Goal: Contribute content

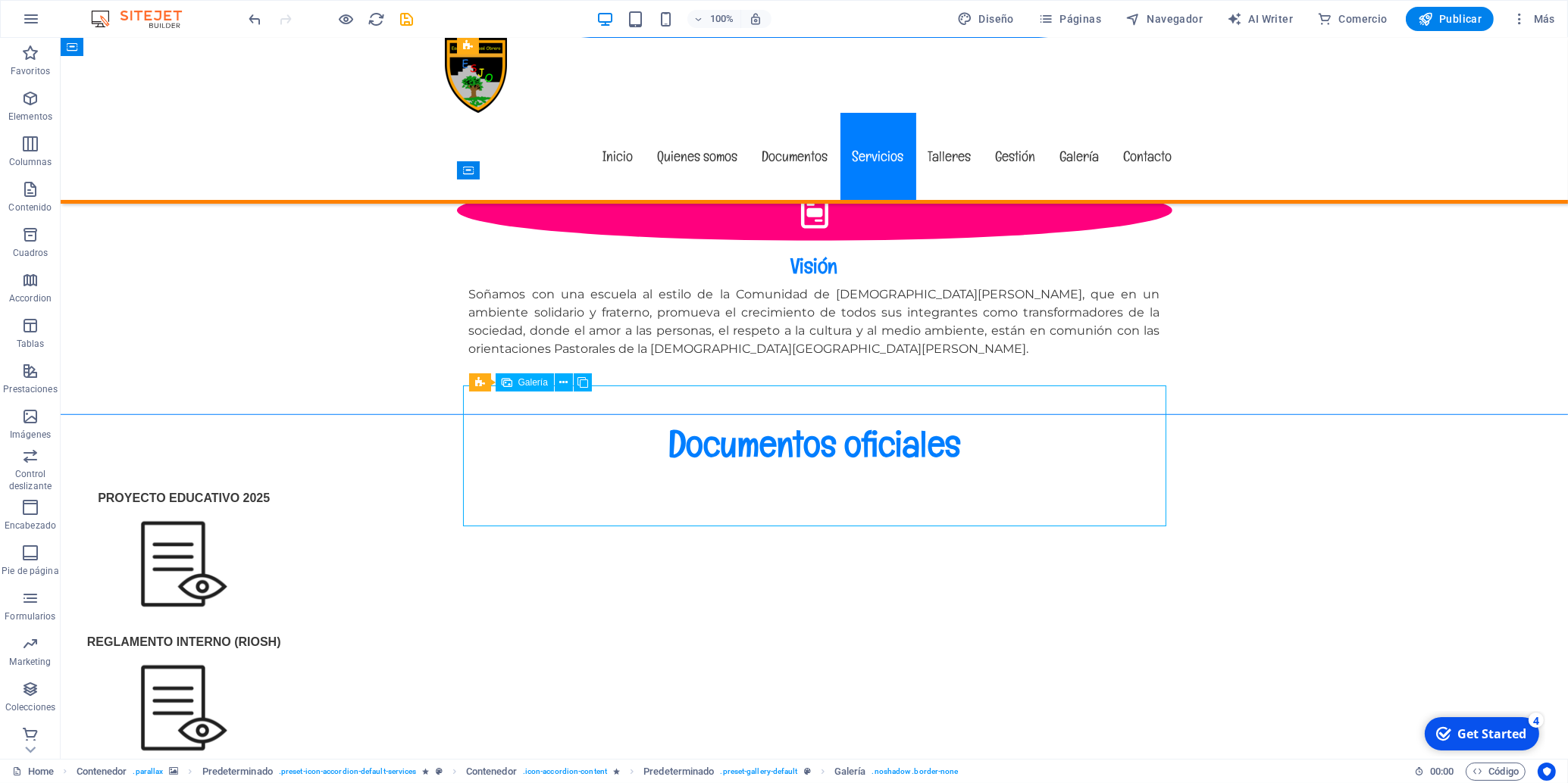
select select "4"
select select "px"
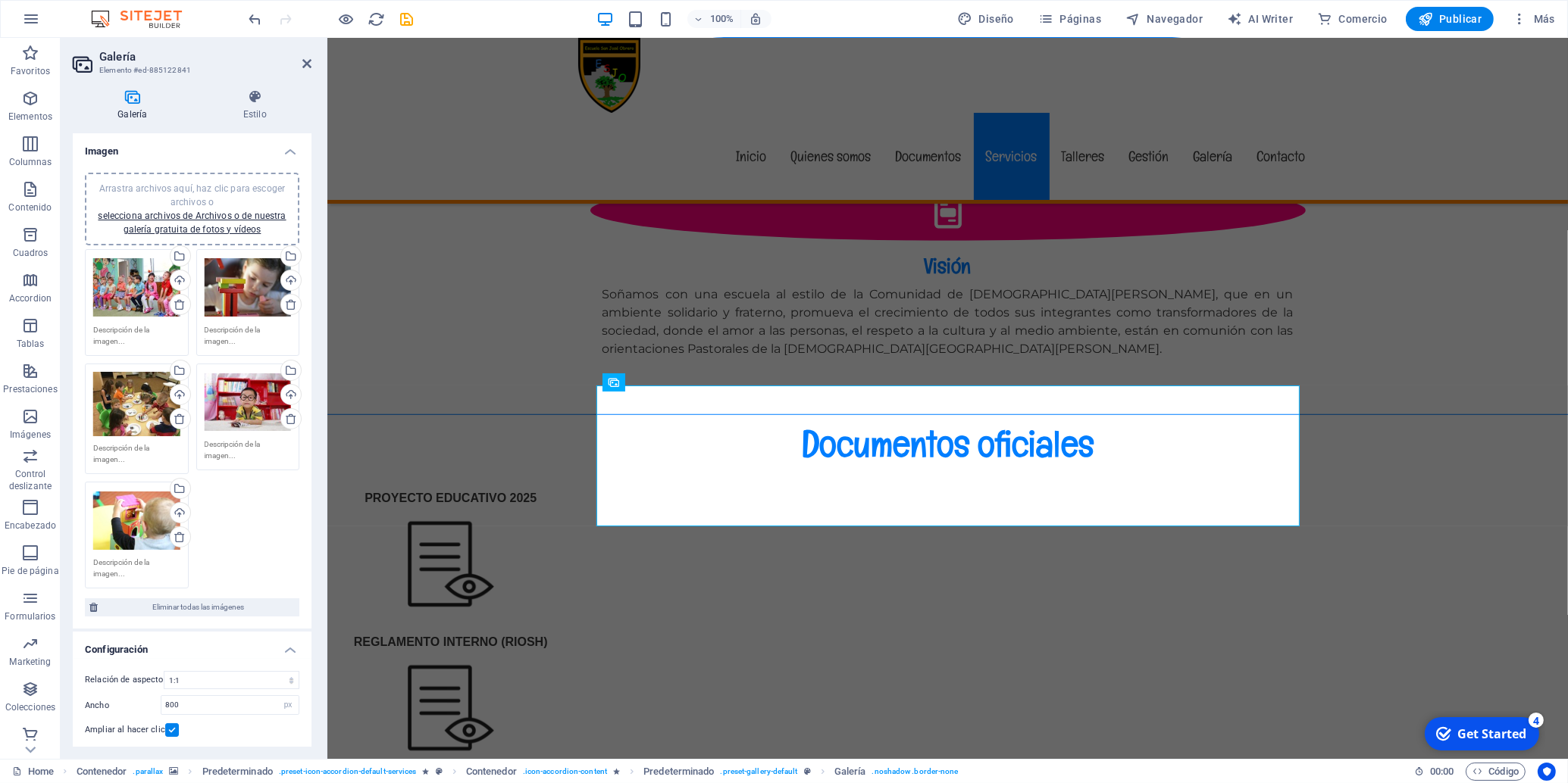
click at [122, 271] on div "Arrastra archivos aquí, haz clic para escoger archivos o selecciona archivos de…" at bounding box center [137, 288] width 87 height 60
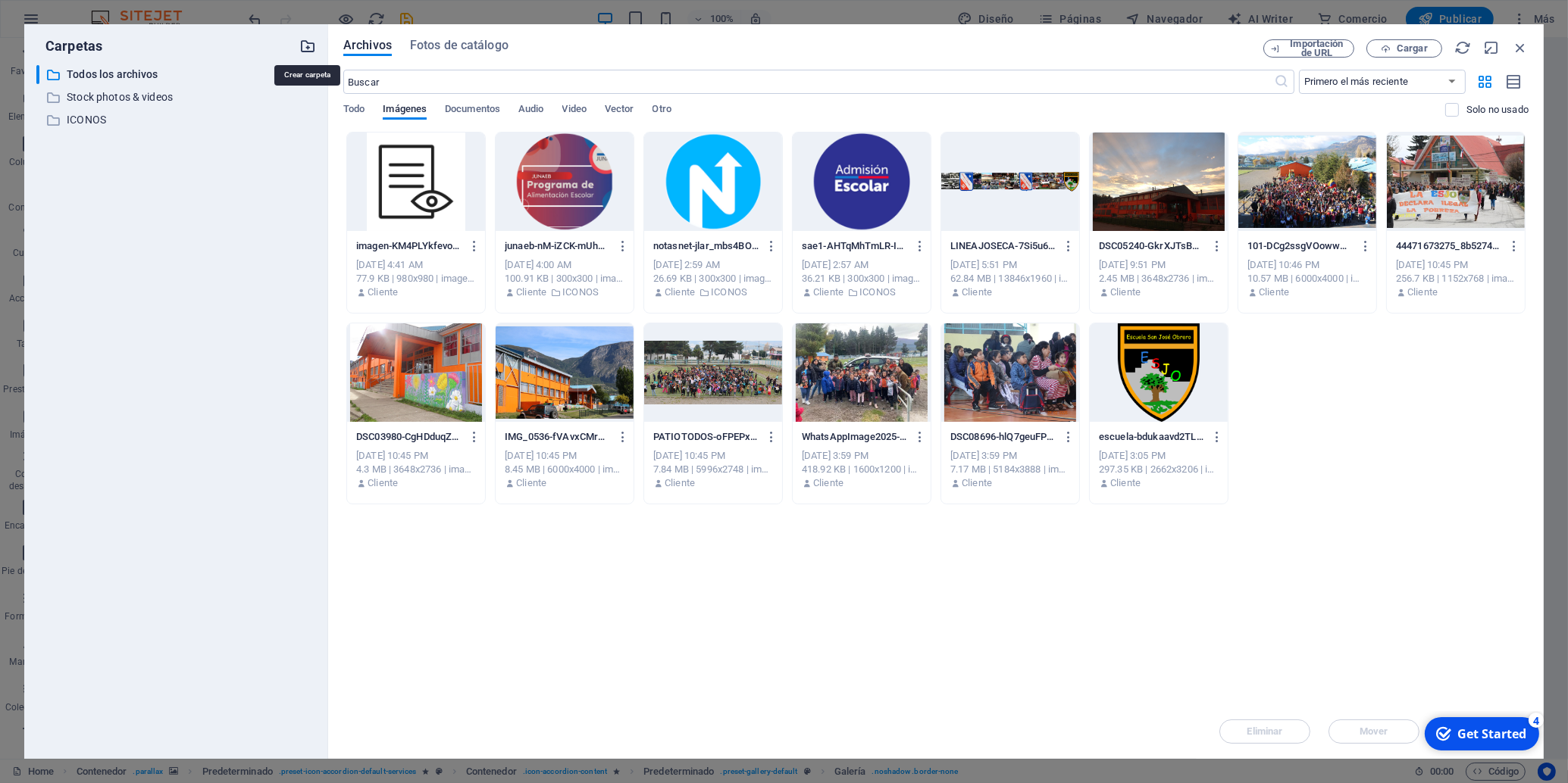
click at [308, 43] on icon "button" at bounding box center [308, 46] width 17 height 17
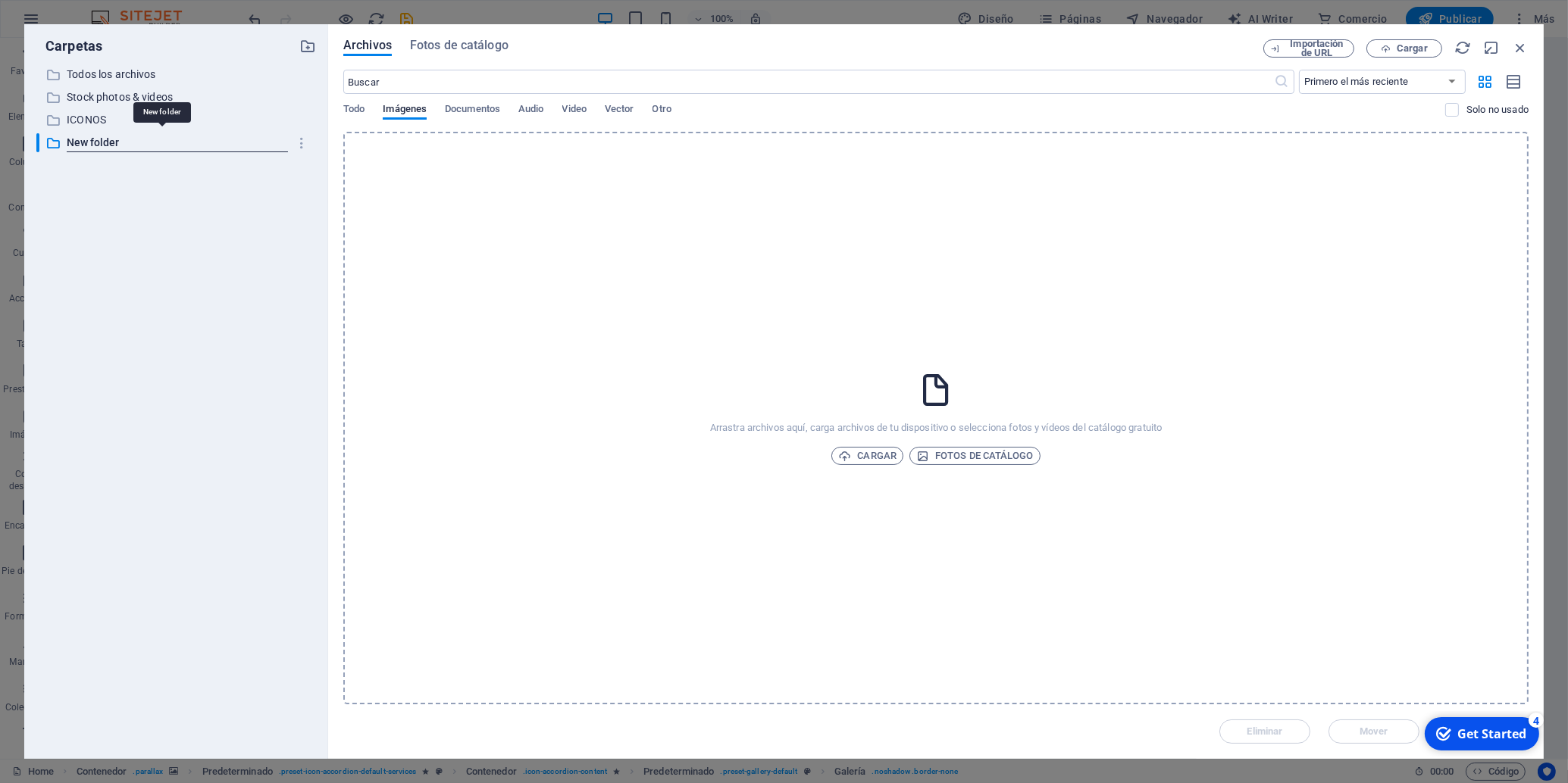
type input "T"
type input "PARVULOS"
click at [222, 330] on div "​ Todos los archivos Todos los archivos ​ Stock photos & videos Stock photos & …" at bounding box center [176, 406] width 280 height 682
click at [77, 143] on p "PARVULOS" at bounding box center [177, 142] width 221 height 18
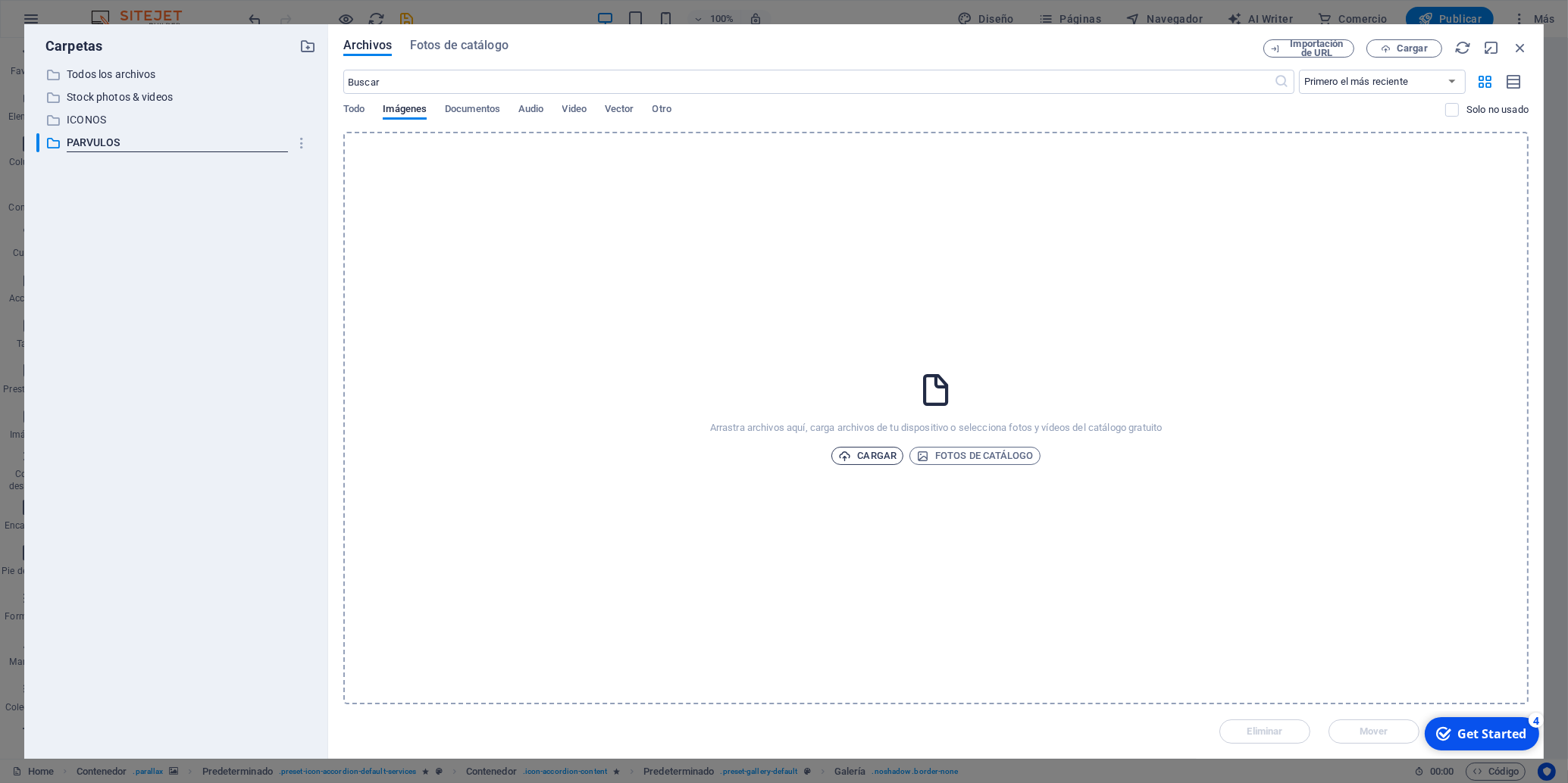
click at [878, 451] on span "Cargar" at bounding box center [867, 456] width 58 height 19
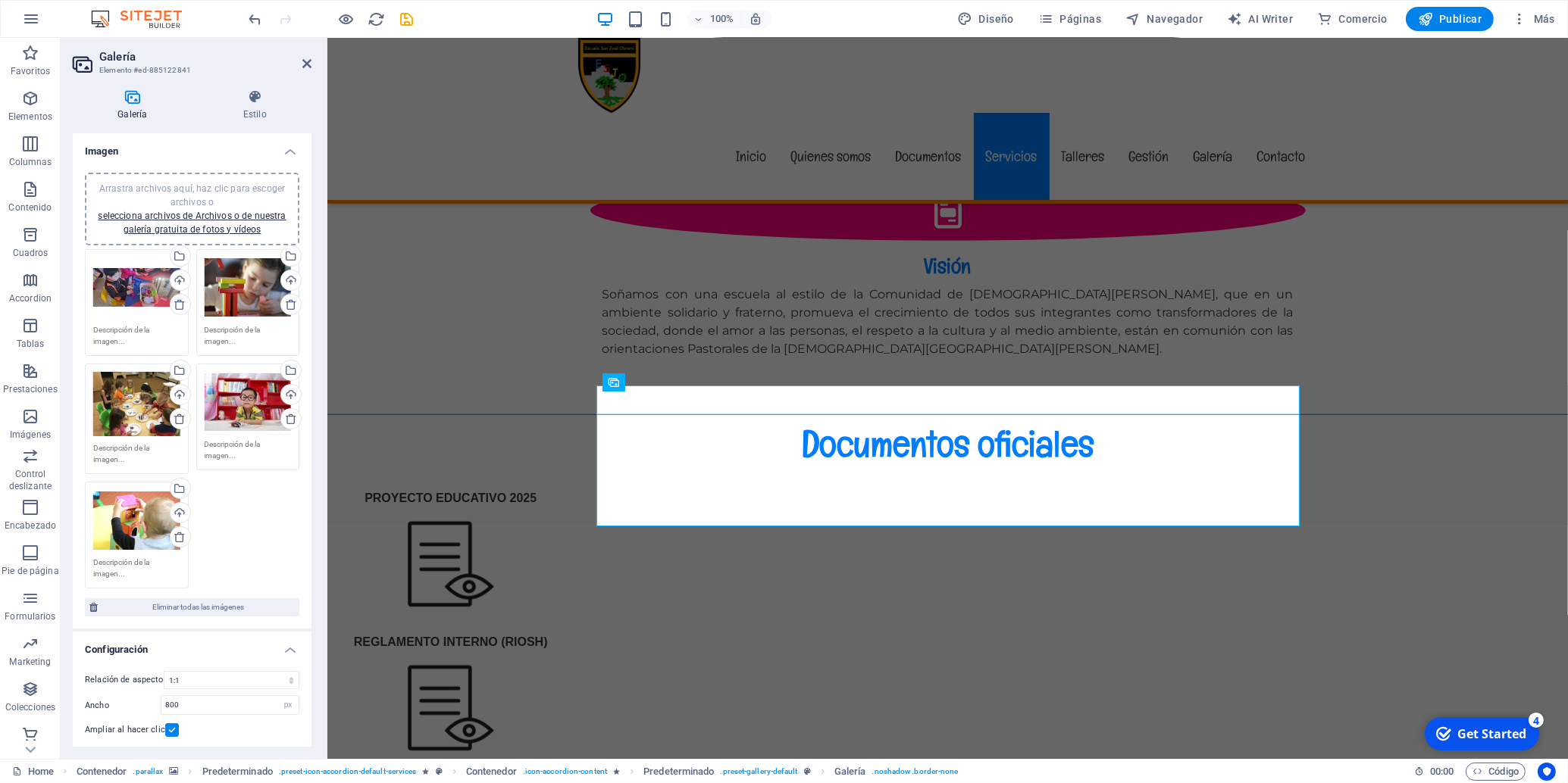
click at [237, 291] on div "Arrastra archivos aquí, haz clic para escoger archivos o selecciona archivos de…" at bounding box center [248, 288] width 87 height 60
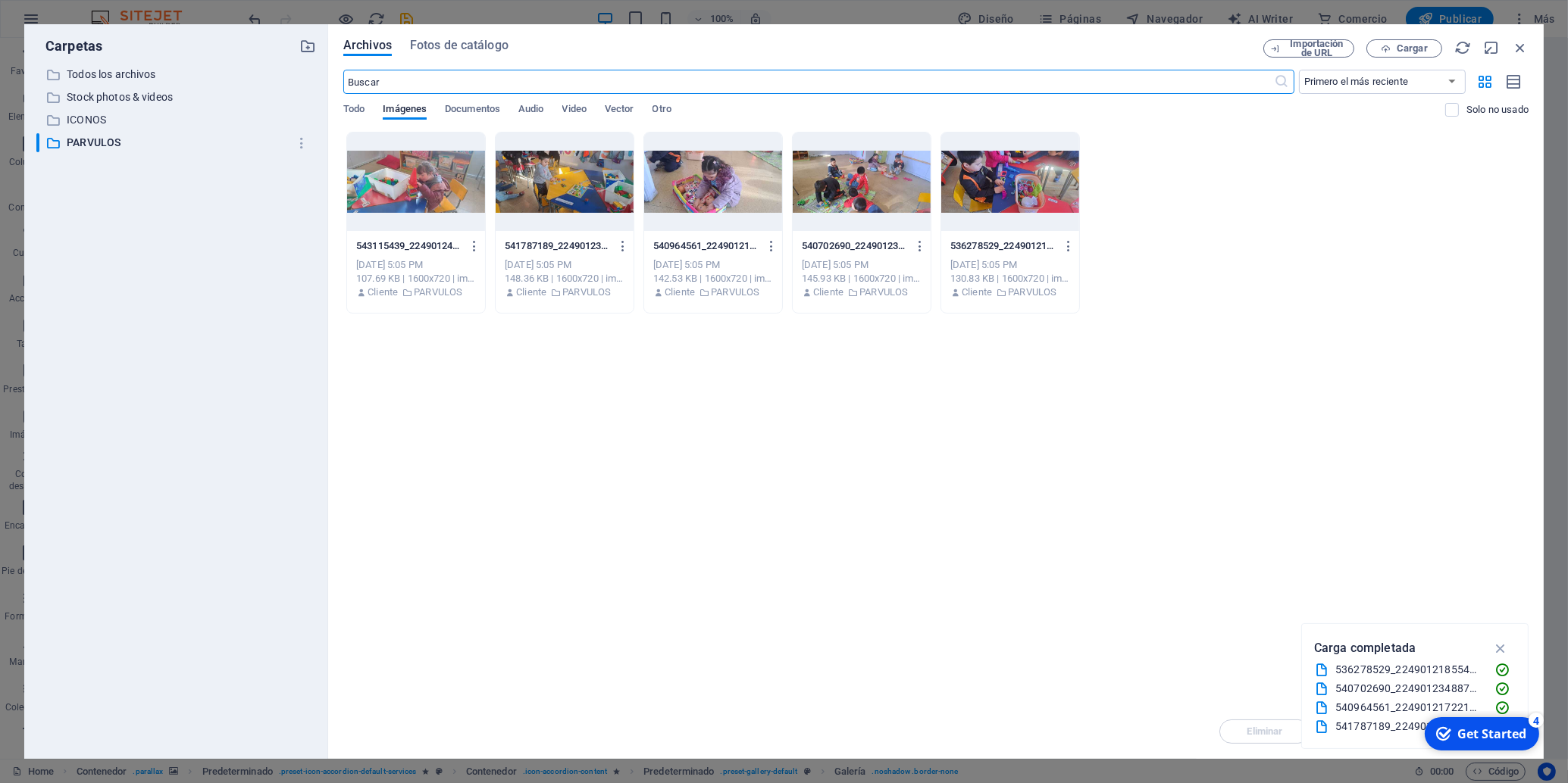
click at [844, 184] on div at bounding box center [861, 182] width 138 height 98
click at [835, 184] on div "1" at bounding box center [861, 182] width 138 height 98
drag, startPoint x: 835, startPoint y: 184, endPoint x: 502, endPoint y: 168, distance: 333.4
click at [835, 184] on div at bounding box center [861, 182] width 138 height 98
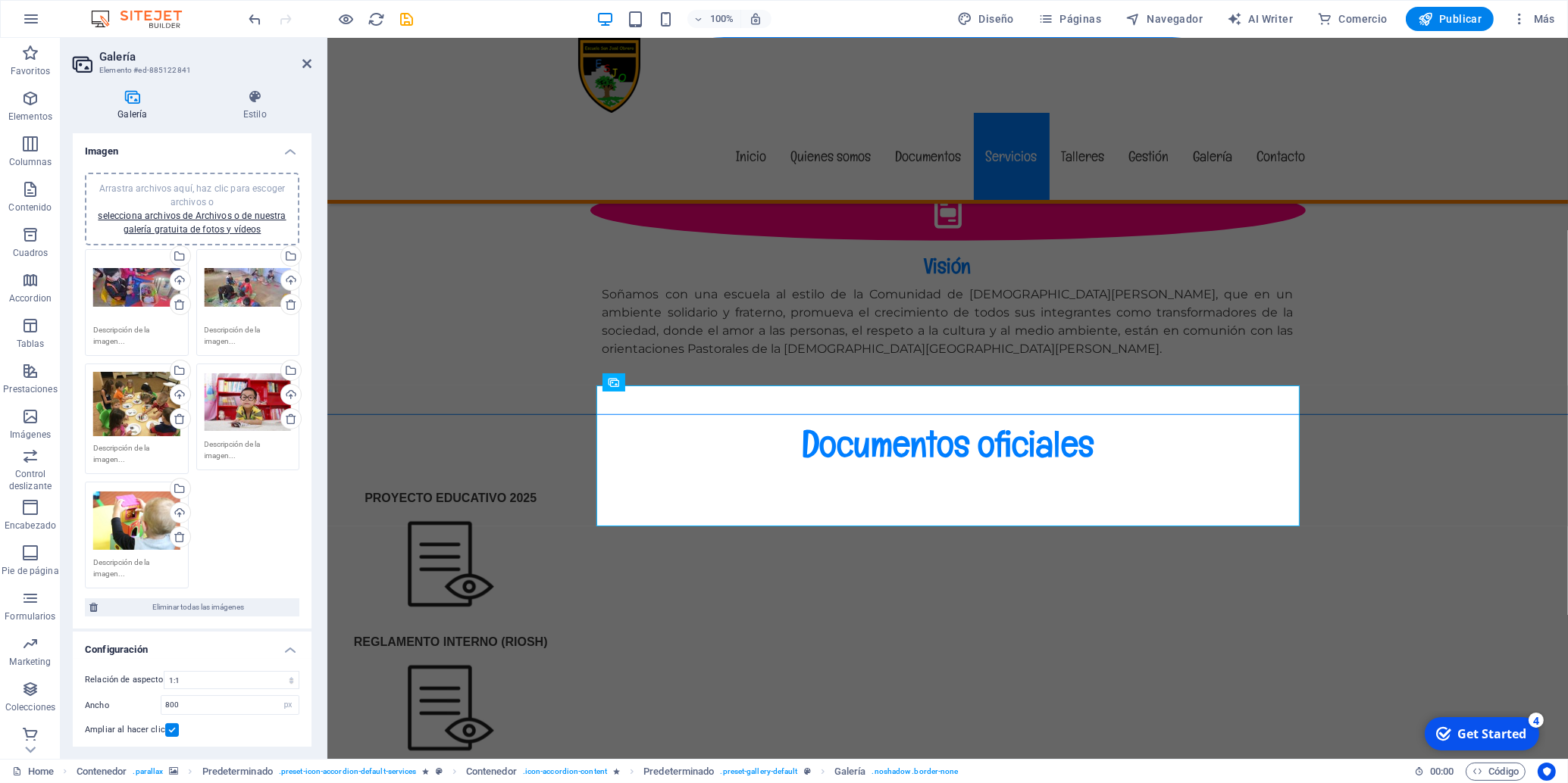
click at [128, 405] on div "Arrastra archivos aquí, haz clic para escoger archivos o selecciona archivos de…" at bounding box center [137, 404] width 87 height 65
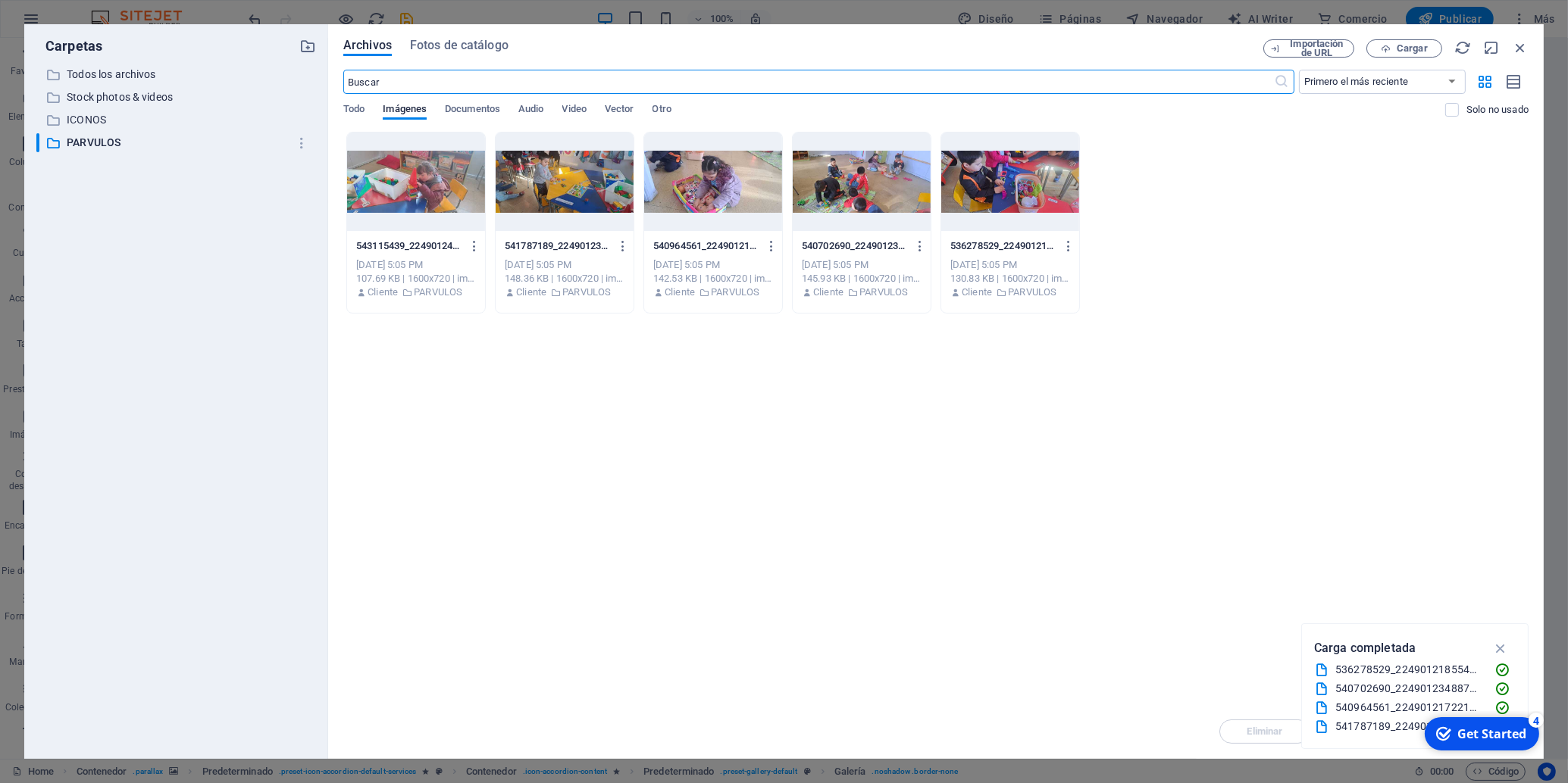
click at [128, 405] on div "​ Todos los archivos Todos los archivos ​ Stock photos & videos Stock photos & …" at bounding box center [176, 406] width 280 height 682
click at [696, 180] on div at bounding box center [713, 182] width 138 height 98
click at [696, 180] on div "1" at bounding box center [713, 182] width 138 height 98
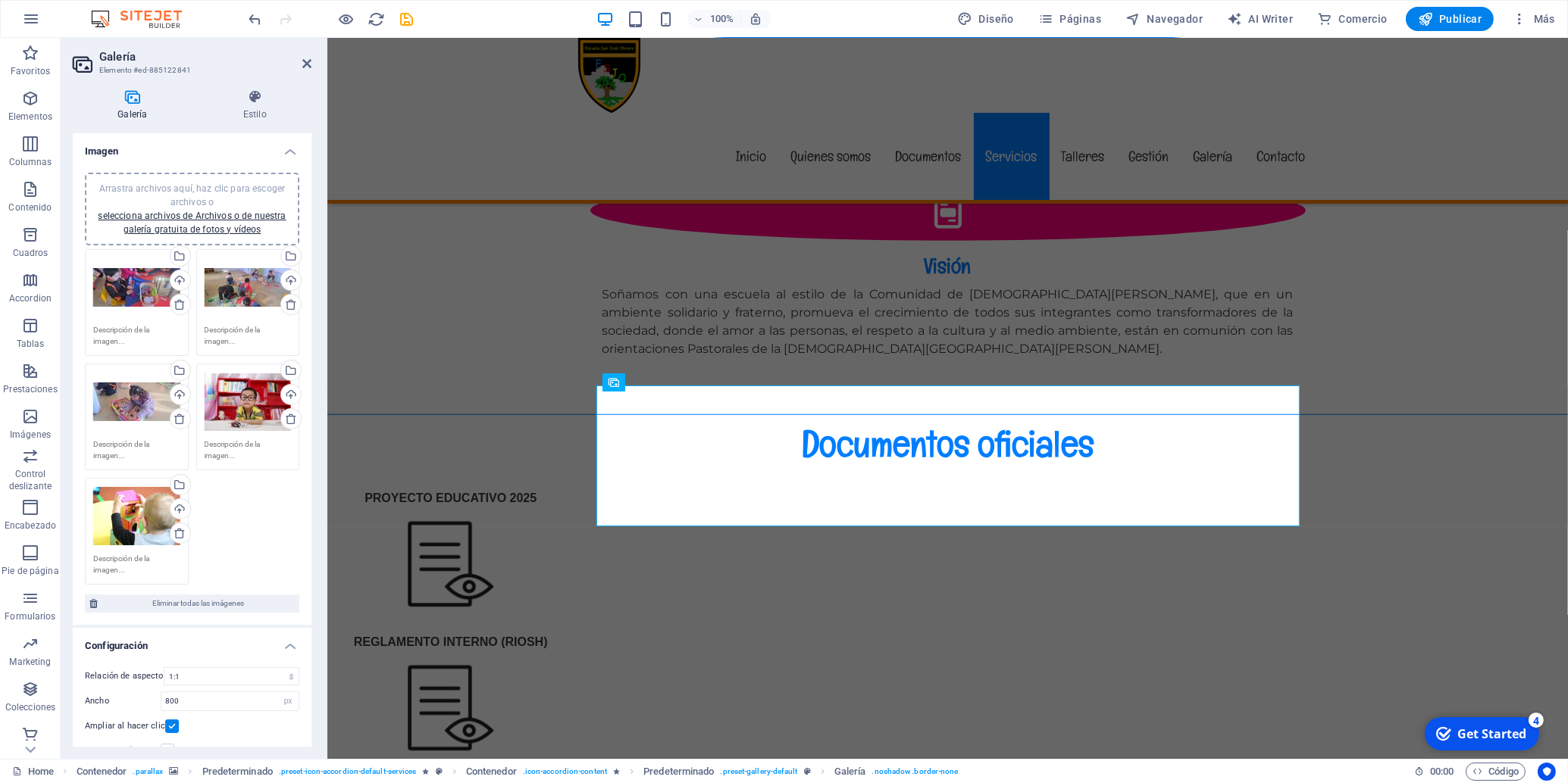
click at [228, 388] on div "Arrastra archivos aquí, haz clic para escoger archivos o selecciona archivos de…" at bounding box center [248, 402] width 87 height 60
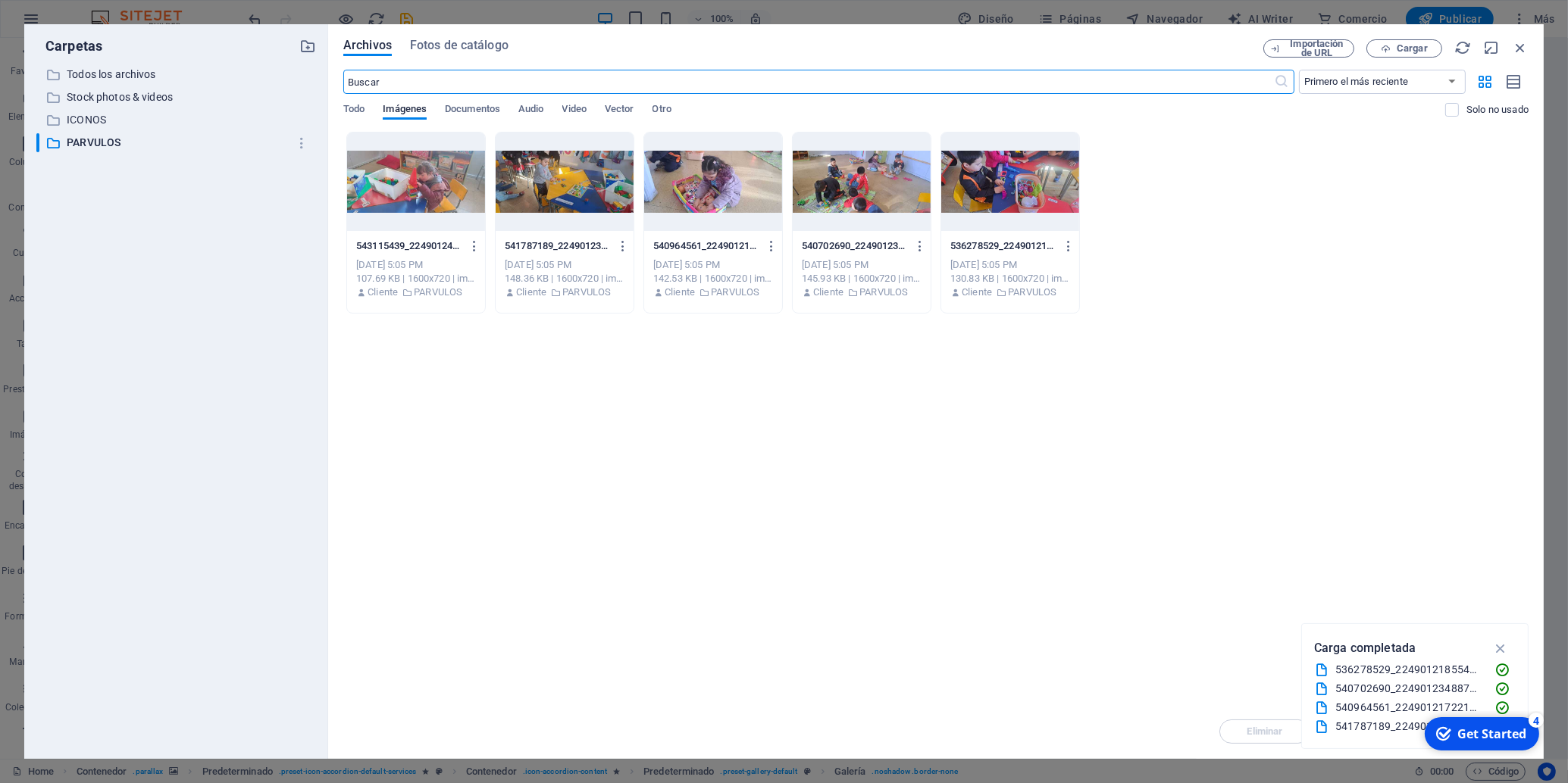
click at [546, 162] on div at bounding box center [564, 182] width 138 height 98
drag, startPoint x: 545, startPoint y: 162, endPoint x: 217, endPoint y: 126, distance: 330.0
click at [545, 162] on div "1" at bounding box center [564, 182] width 138 height 98
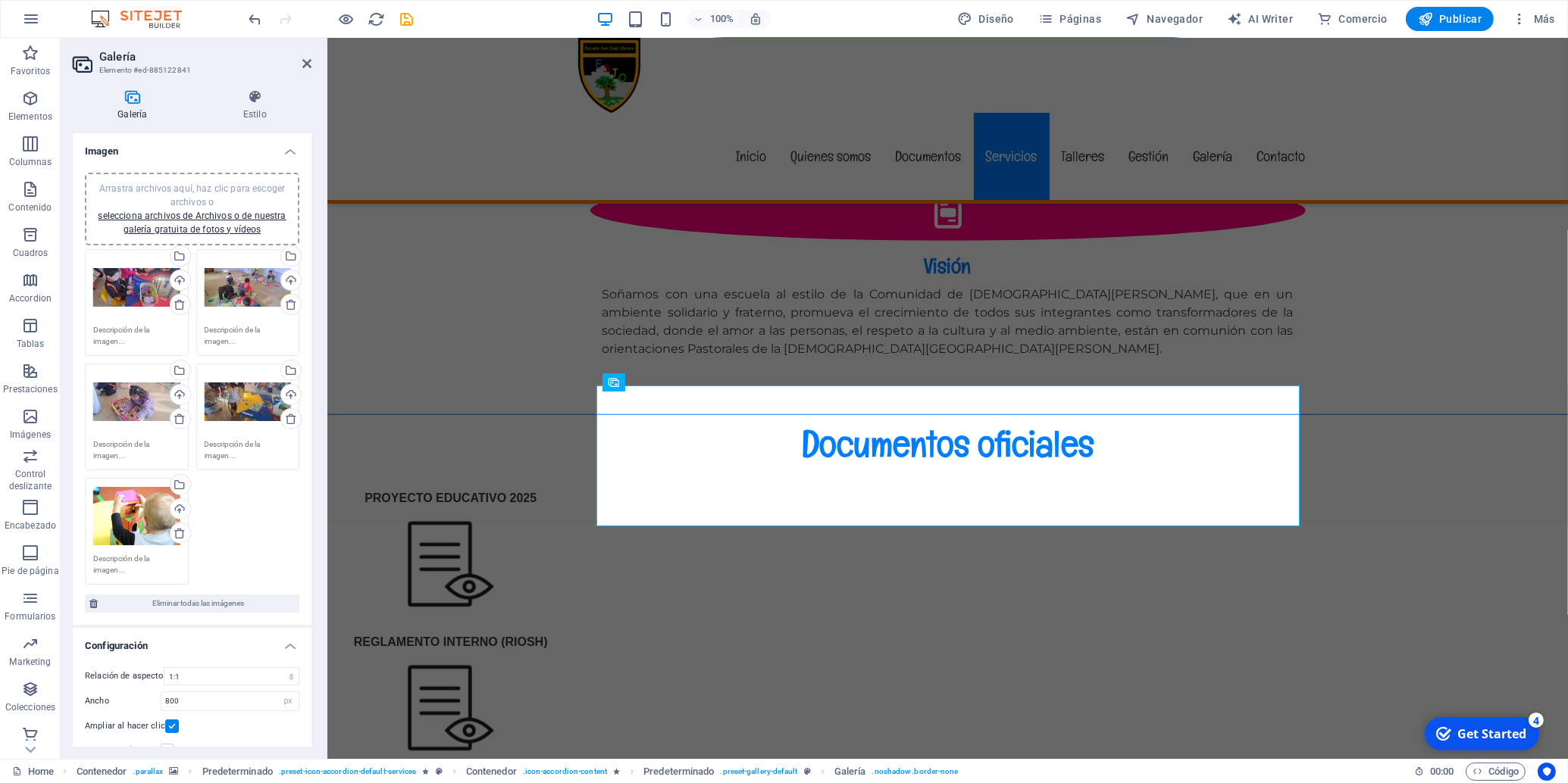
click at [114, 510] on div "Arrastra archivos aquí, haz clic para escoger archivos o selecciona archivos de…" at bounding box center [137, 516] width 87 height 60
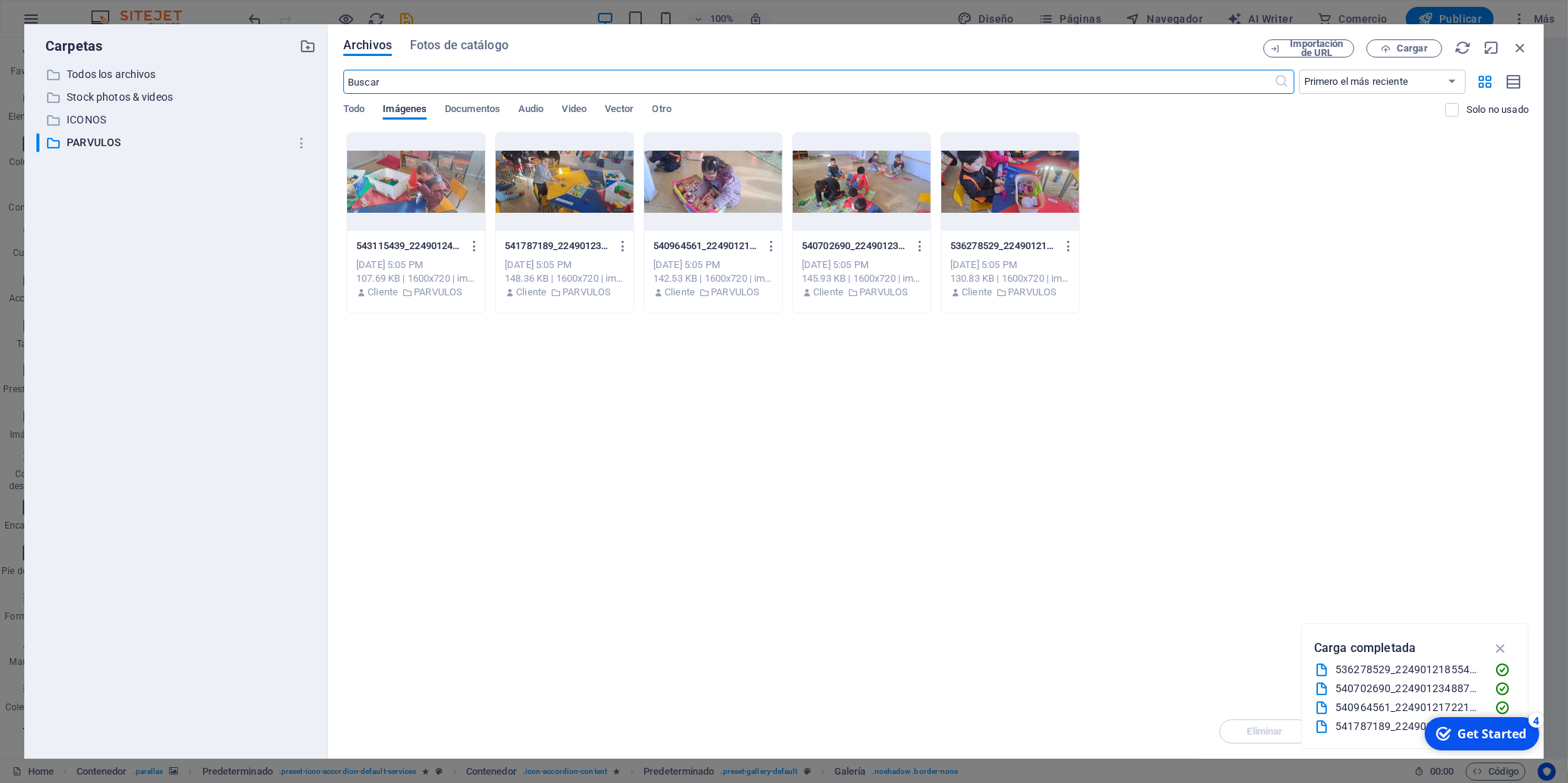
click at [411, 175] on div at bounding box center [416, 182] width 138 height 98
click at [411, 175] on div "1" at bounding box center [416, 182] width 138 height 98
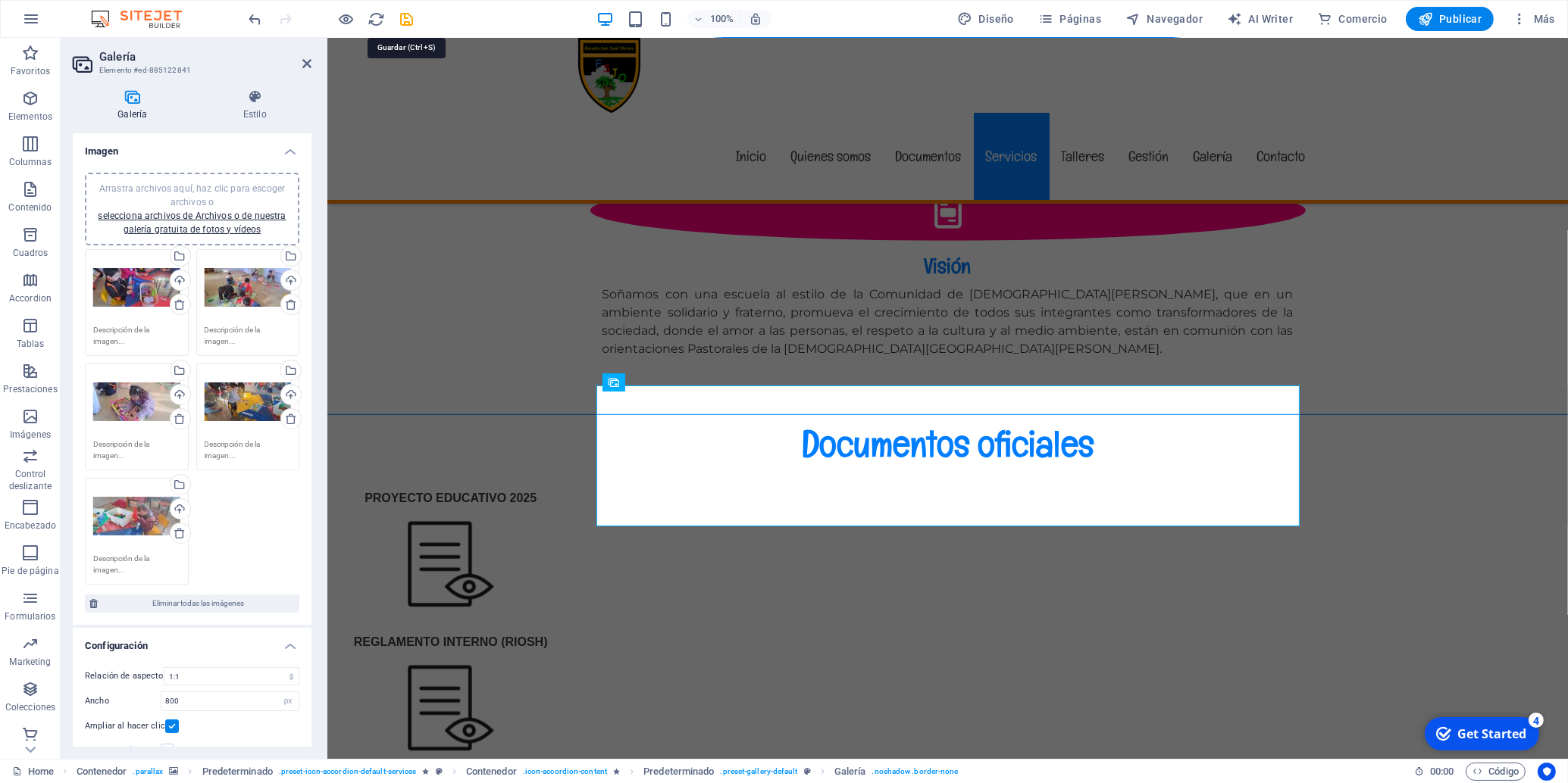
click at [407, 19] on icon "save" at bounding box center [407, 19] width 18 height 18
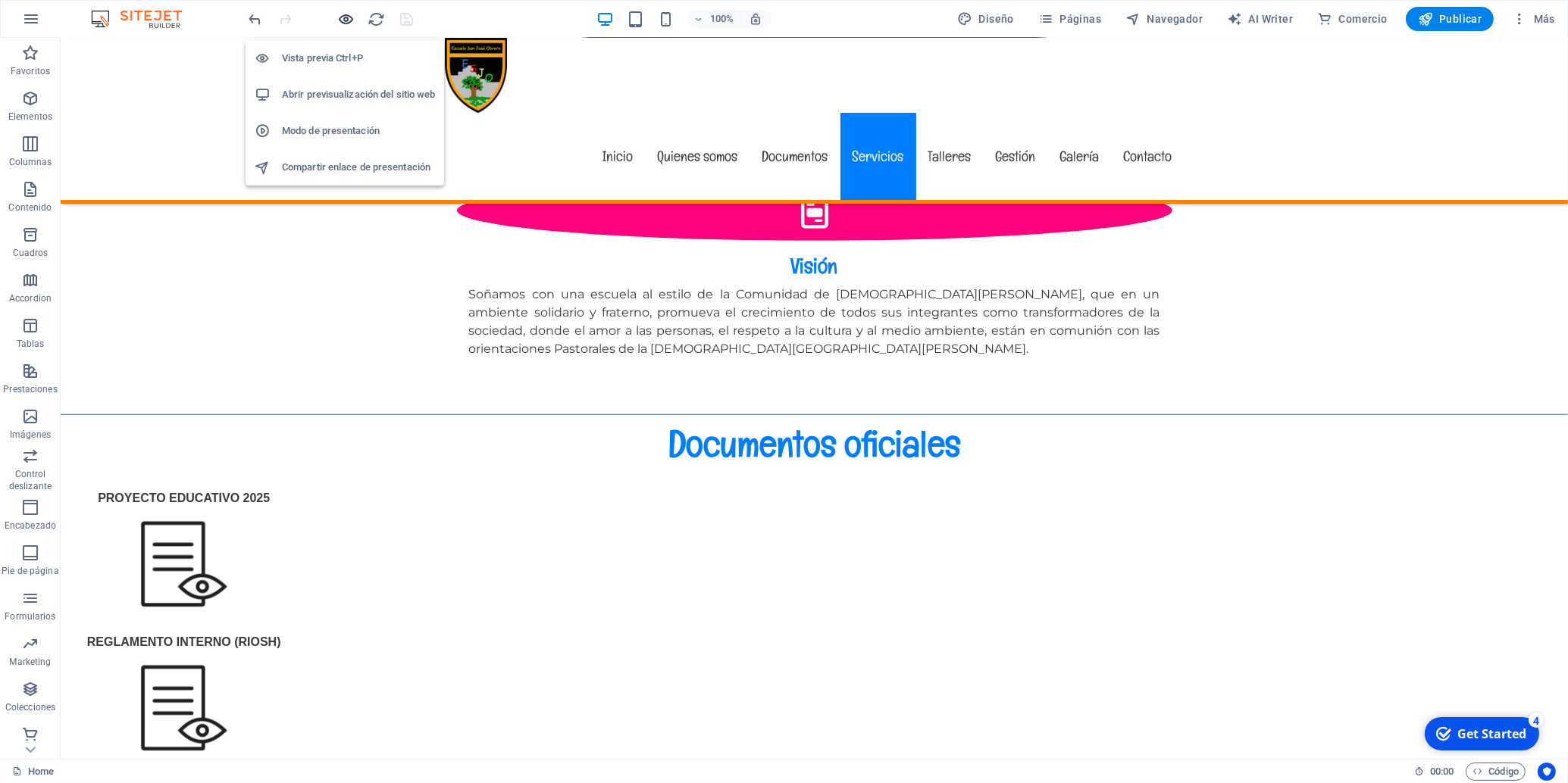
click at [341, 21] on icon "button" at bounding box center [346, 19] width 18 height 18
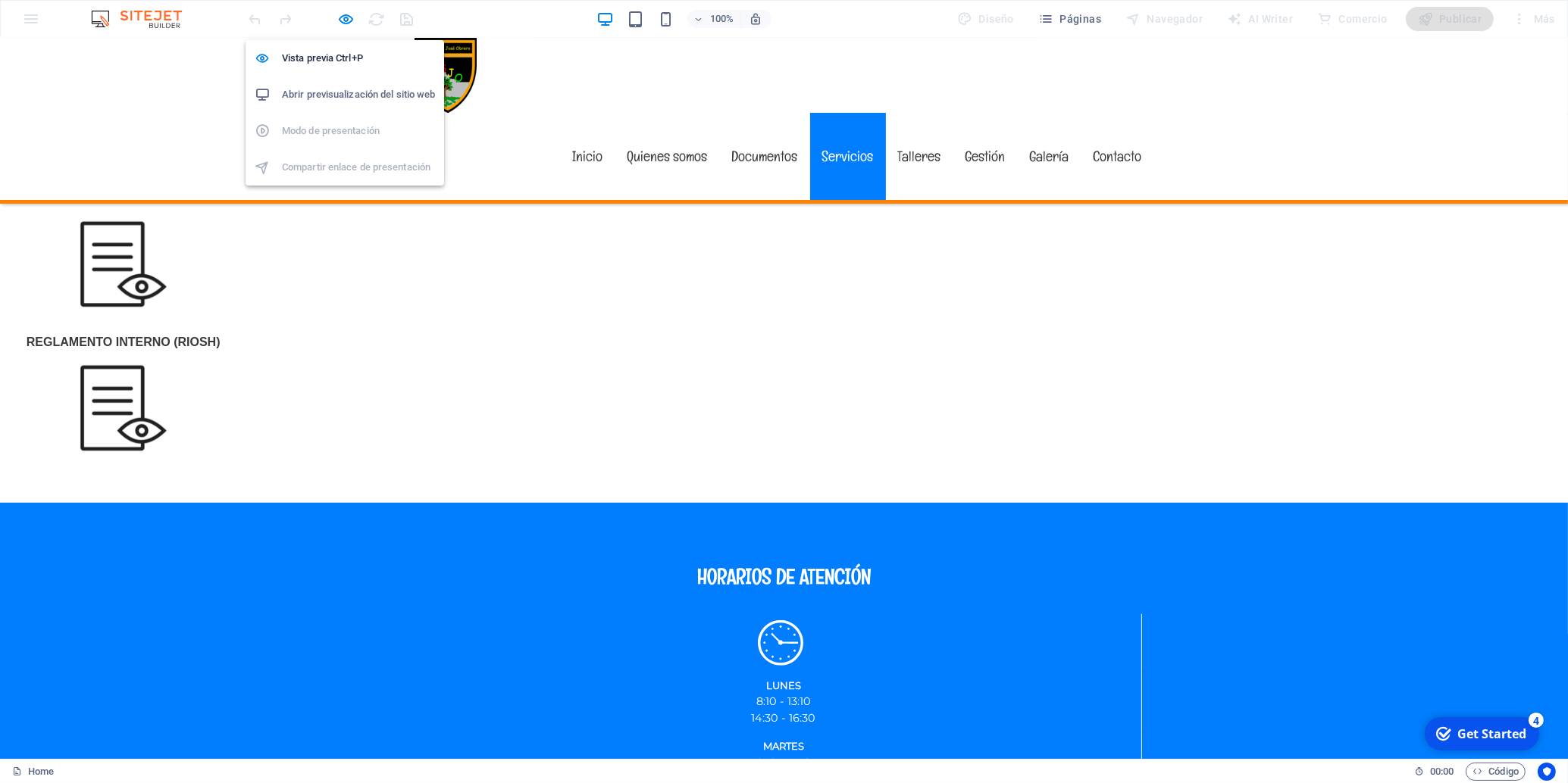
scroll to position [1882, 0]
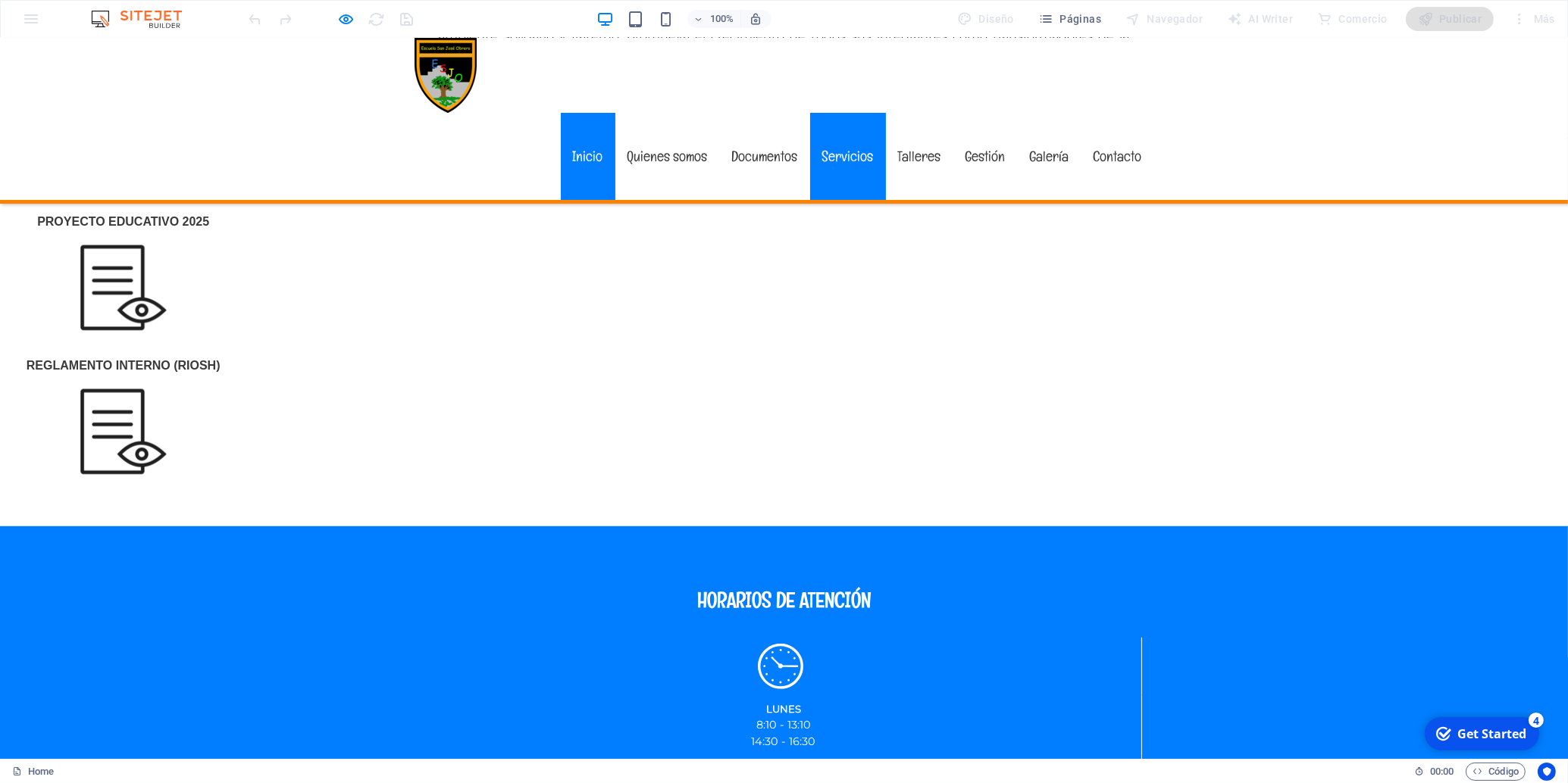
click at [591, 113] on link "Inicio" at bounding box center [588, 156] width 55 height 87
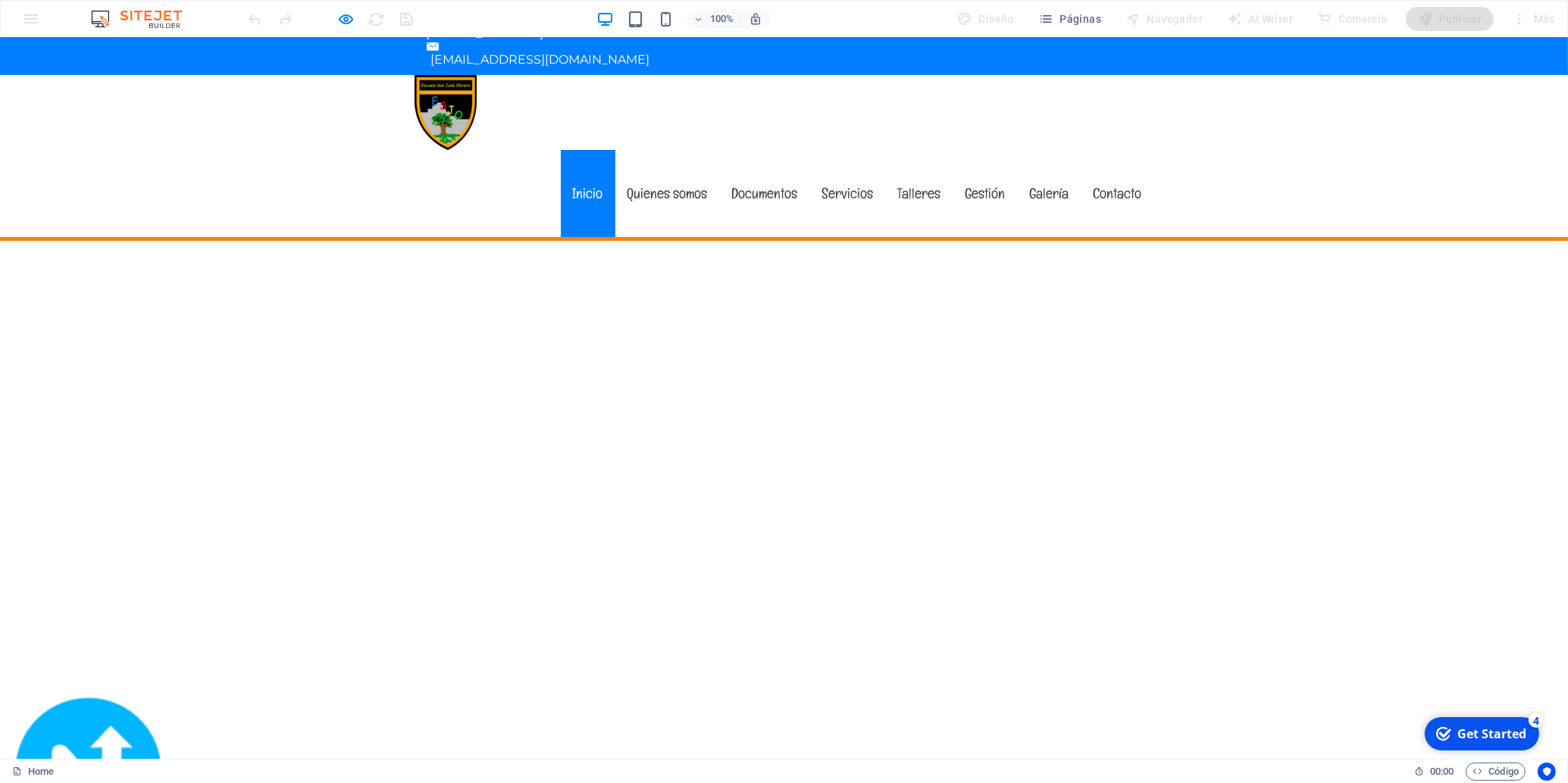
scroll to position [0, 0]
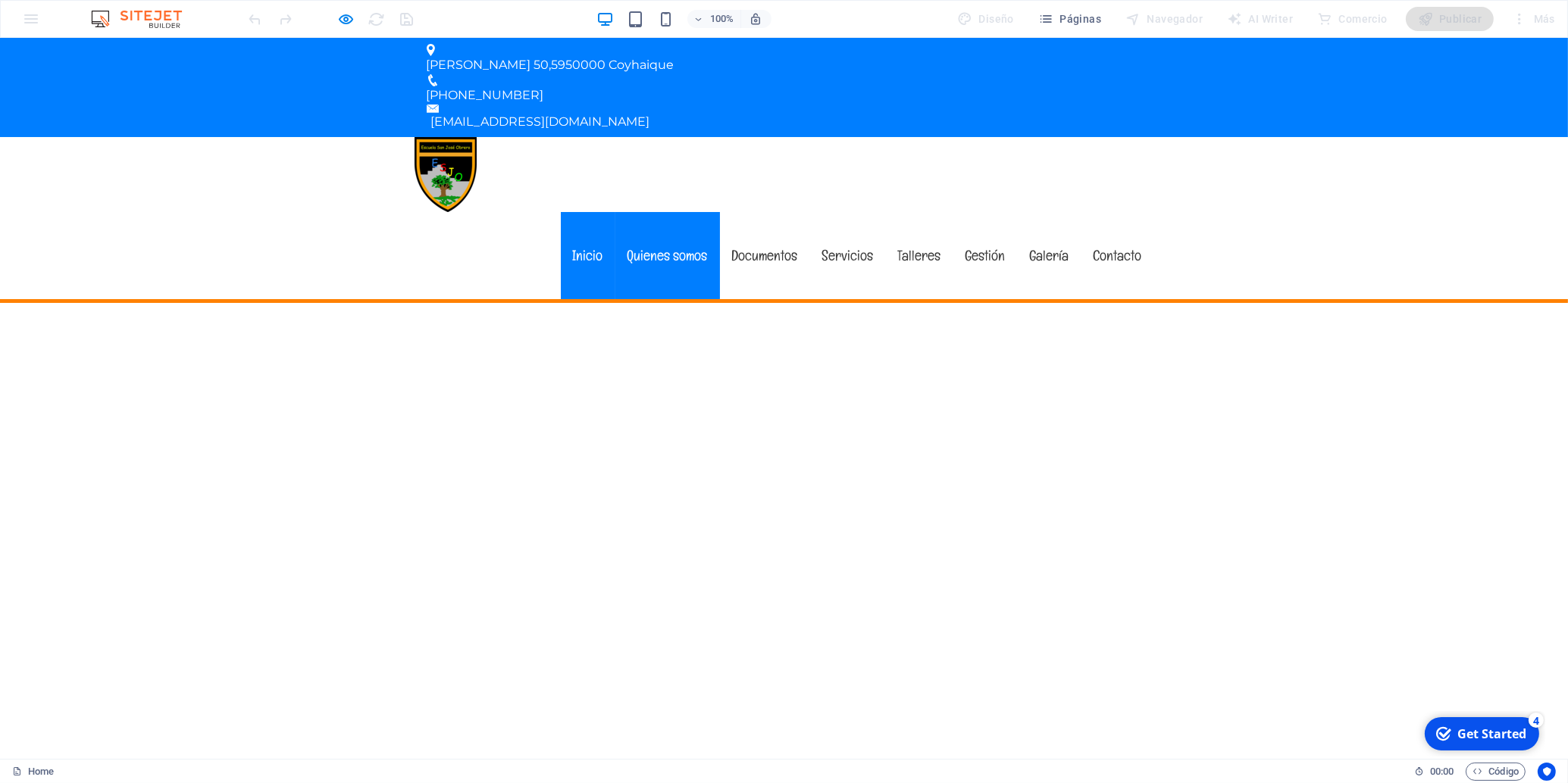
click at [689, 212] on link "Quienes somos" at bounding box center [667, 255] width 104 height 87
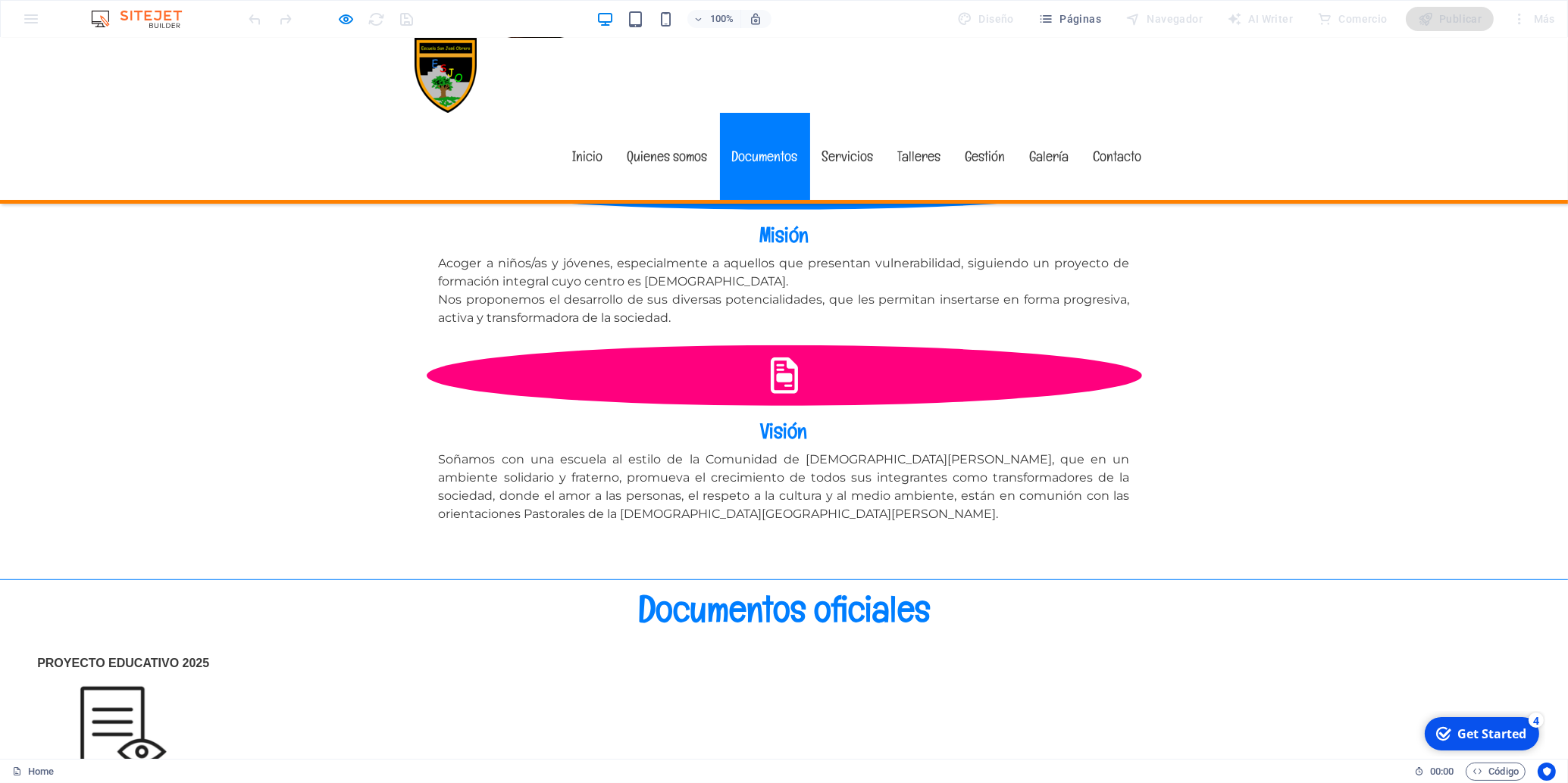
scroll to position [1514, 0]
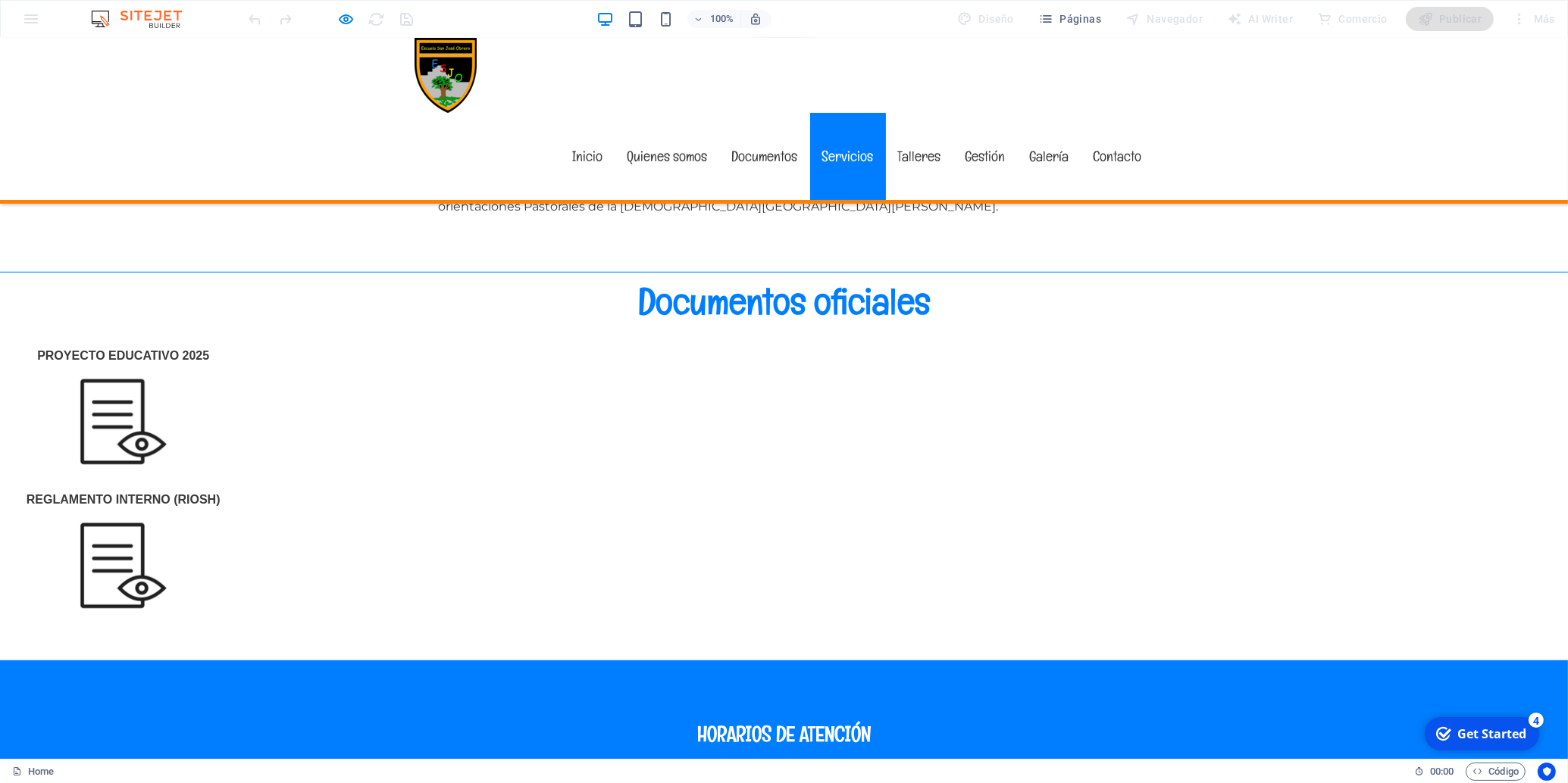
scroll to position [1753, 0]
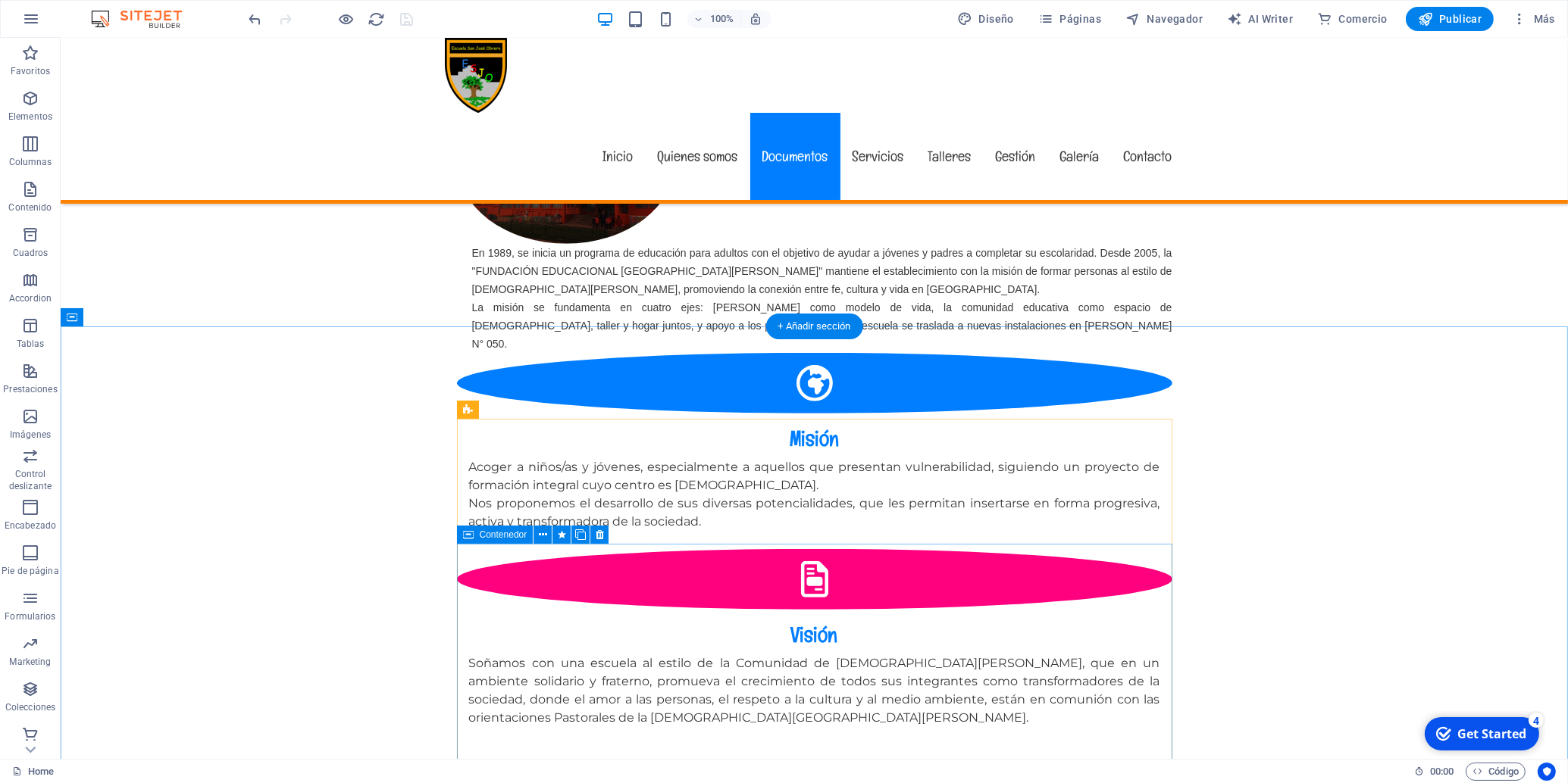
scroll to position [1696, 0]
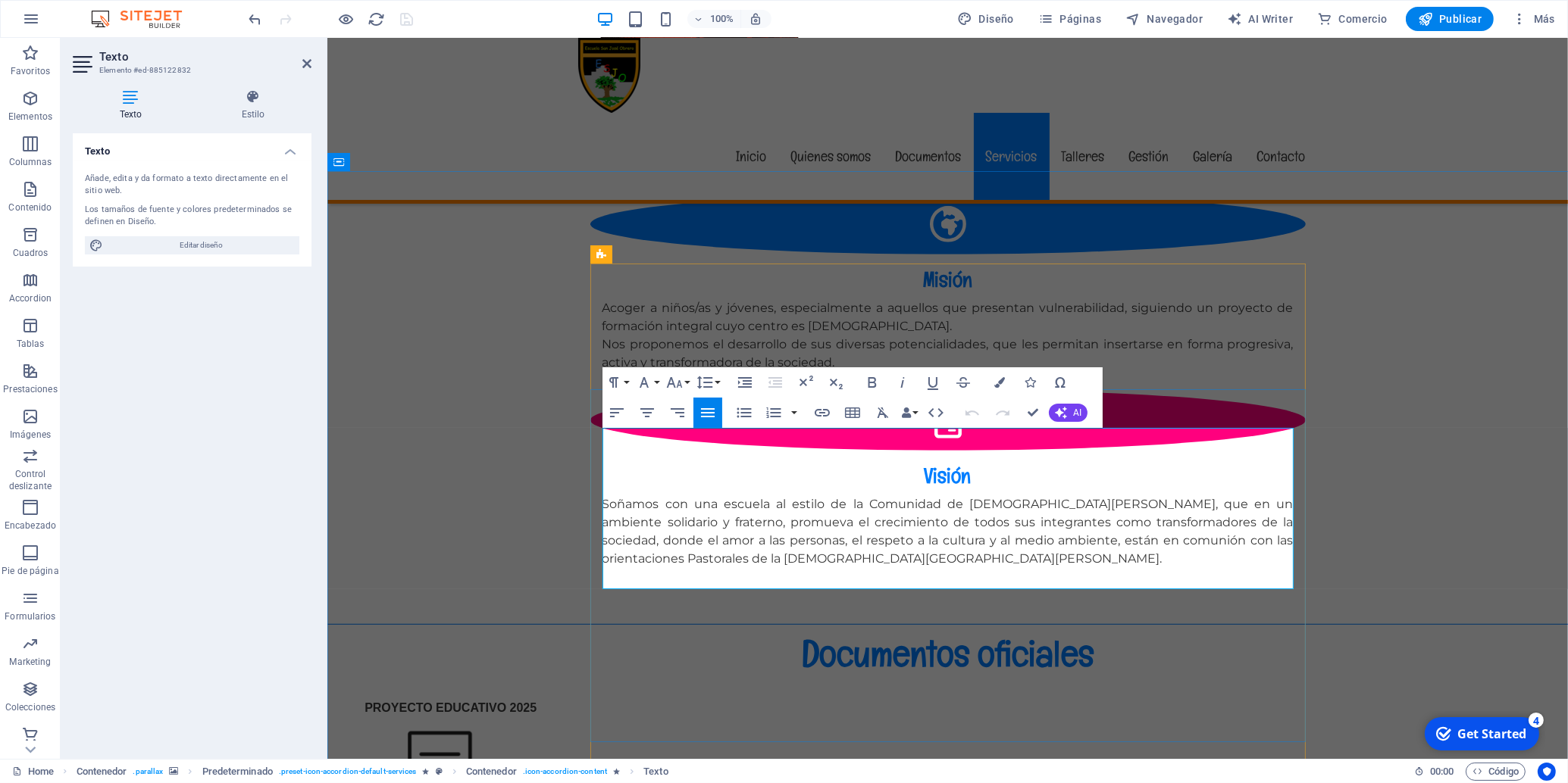
drag, startPoint x: 1070, startPoint y: 460, endPoint x: 1150, endPoint y: 458, distance: 80.0
drag, startPoint x: 1082, startPoint y: 563, endPoint x: 600, endPoint y: 431, distance: 499.7
copy div "La Educación Parvularia es una etapa crucial donde su hijo o hija, apoyado por …"
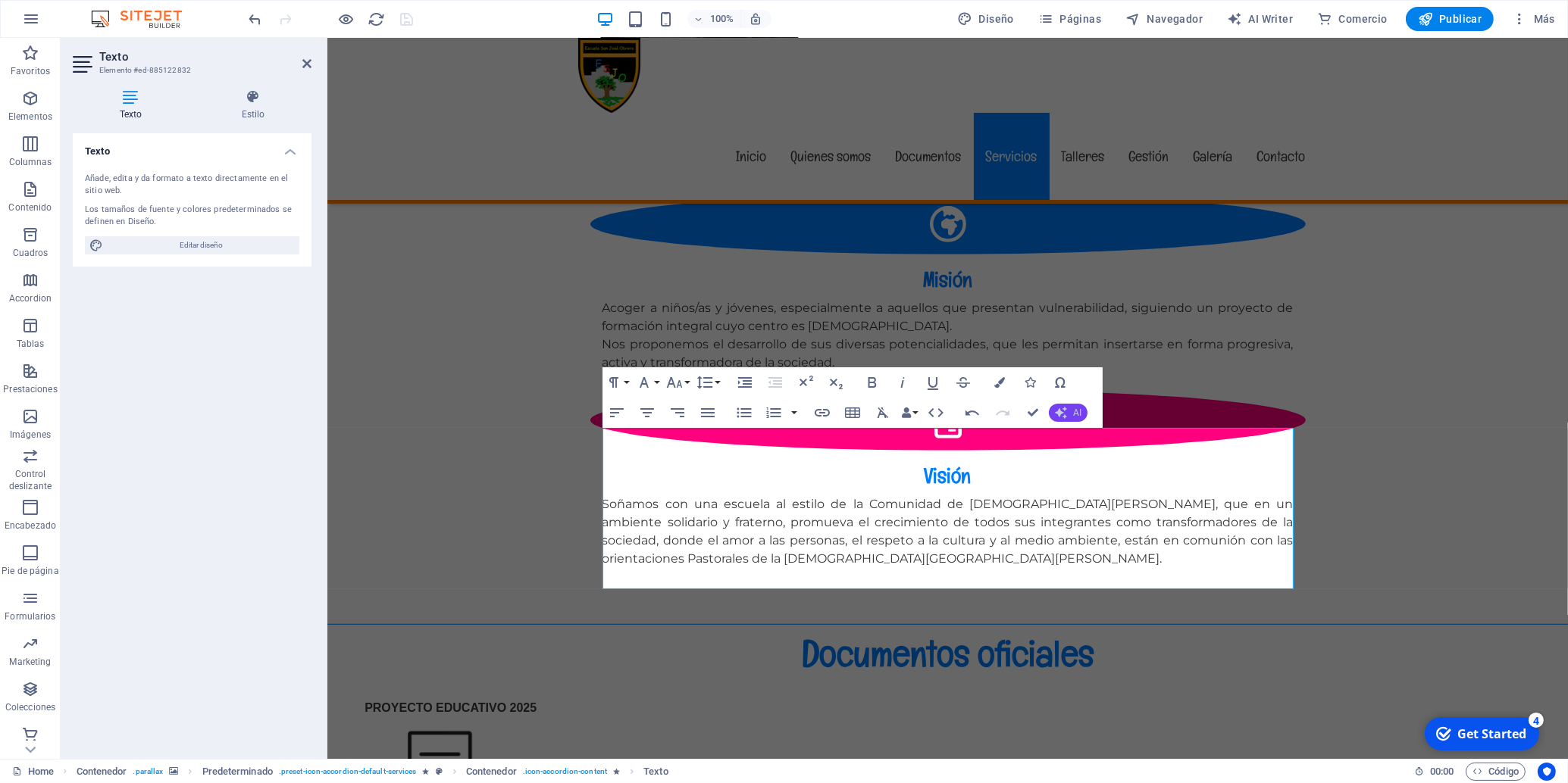
click at [1068, 410] on button "AI" at bounding box center [1068, 413] width 39 height 19
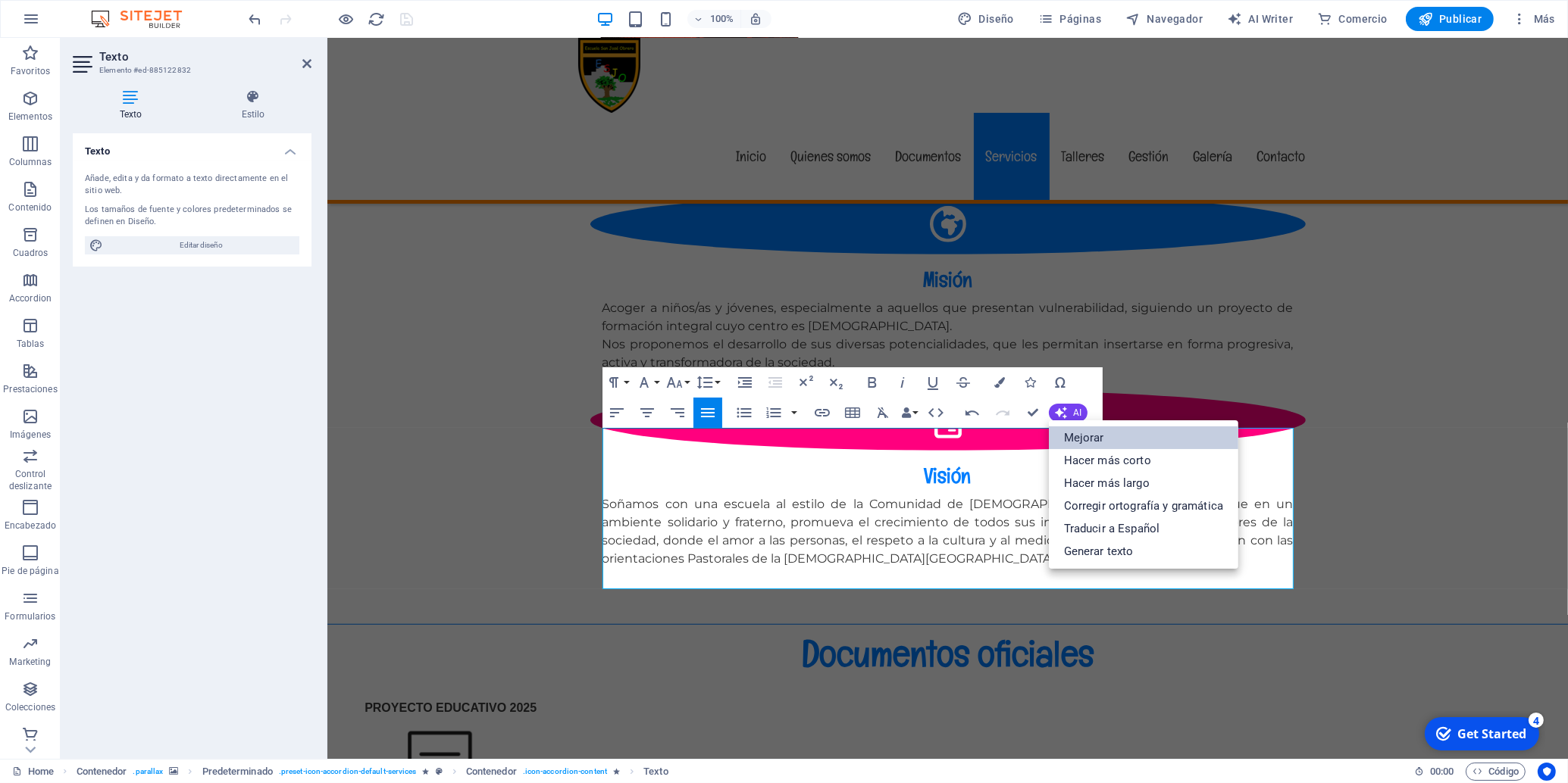
click at [1111, 439] on link "Mejorar" at bounding box center [1143, 437] width 189 height 22
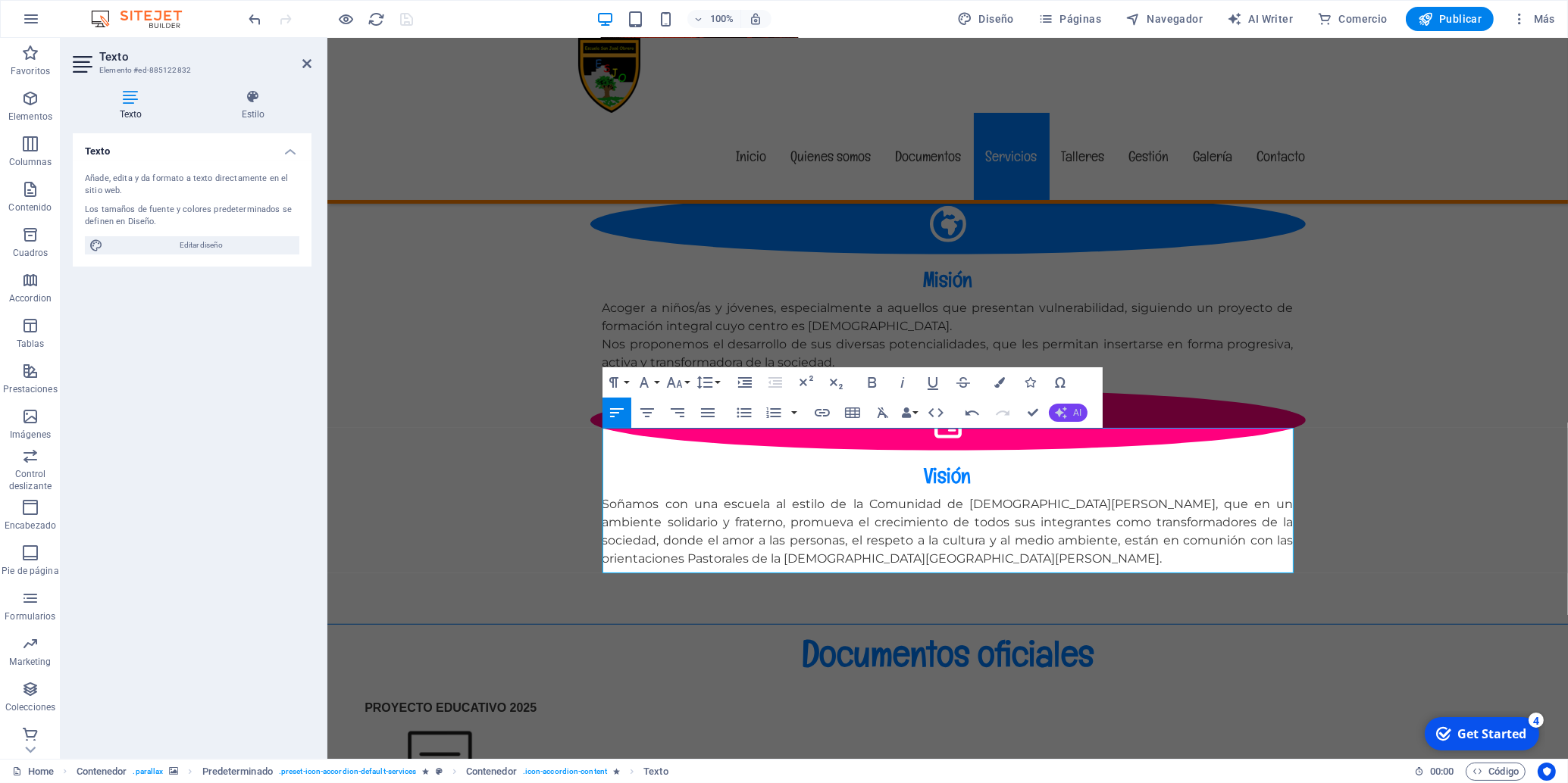
click at [1070, 417] on button "AI" at bounding box center [1068, 413] width 39 height 19
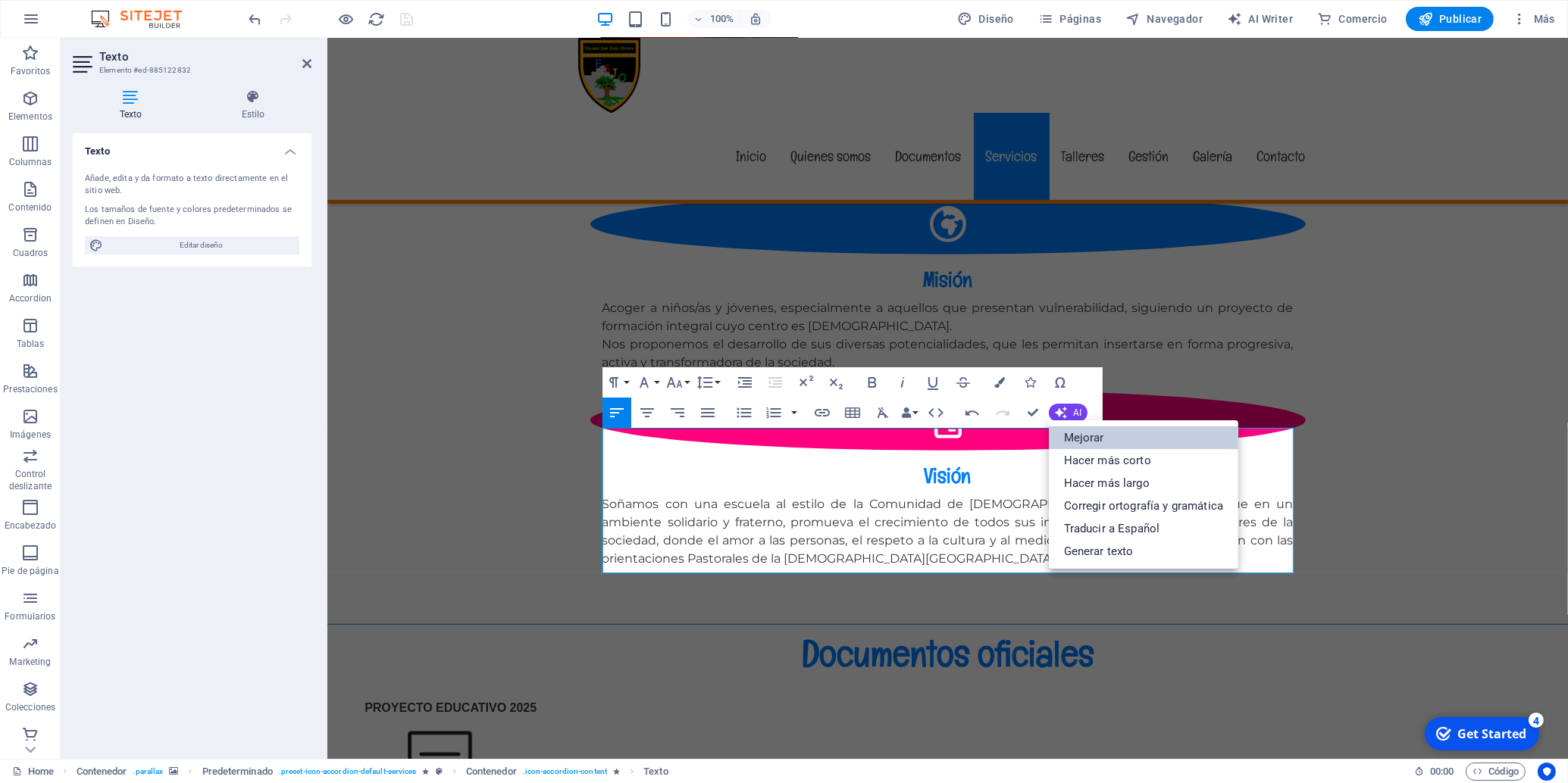
click at [1092, 440] on link "Mejorar" at bounding box center [1143, 437] width 189 height 22
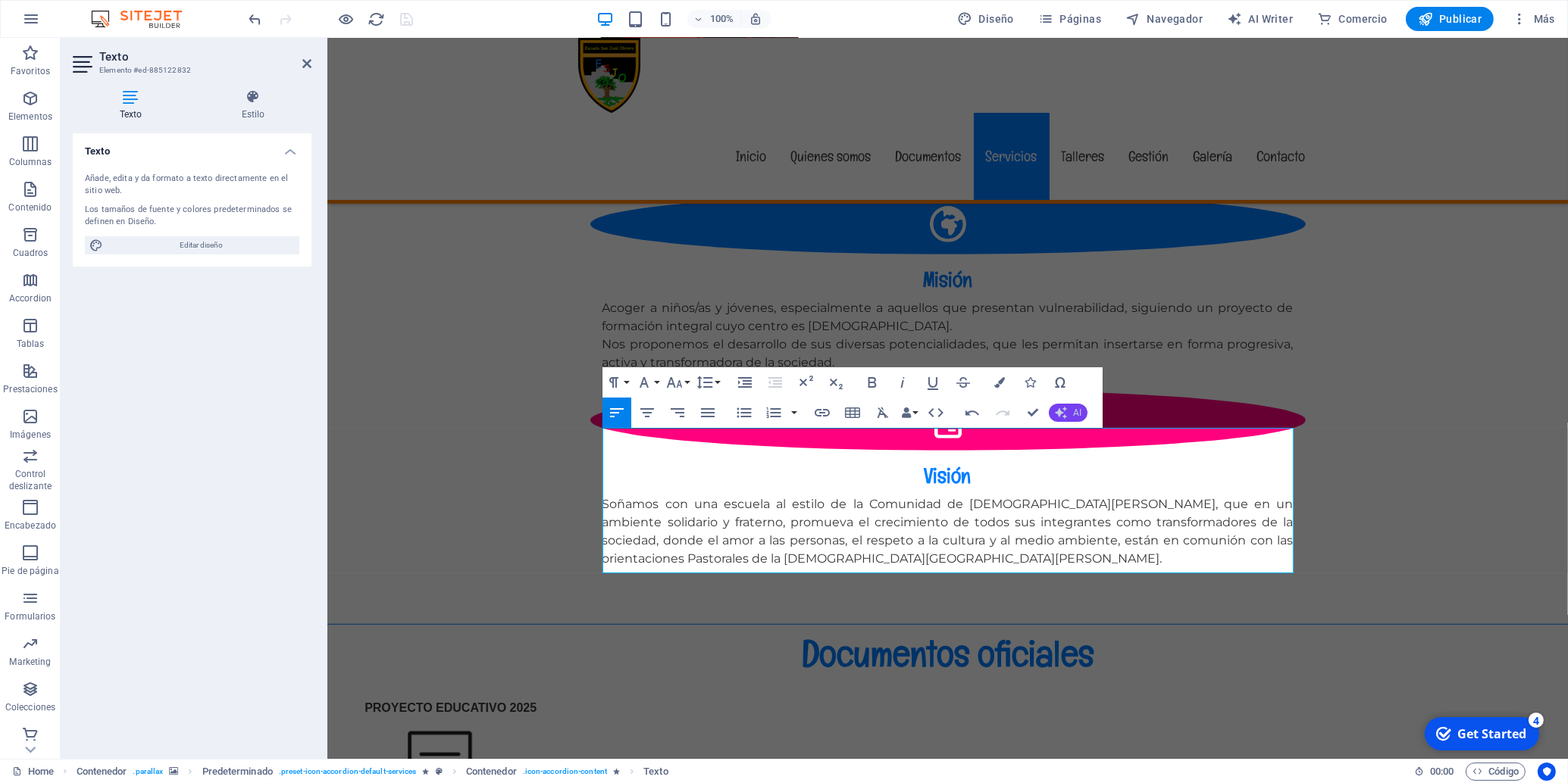
click at [1069, 417] on button "AI" at bounding box center [1068, 413] width 39 height 19
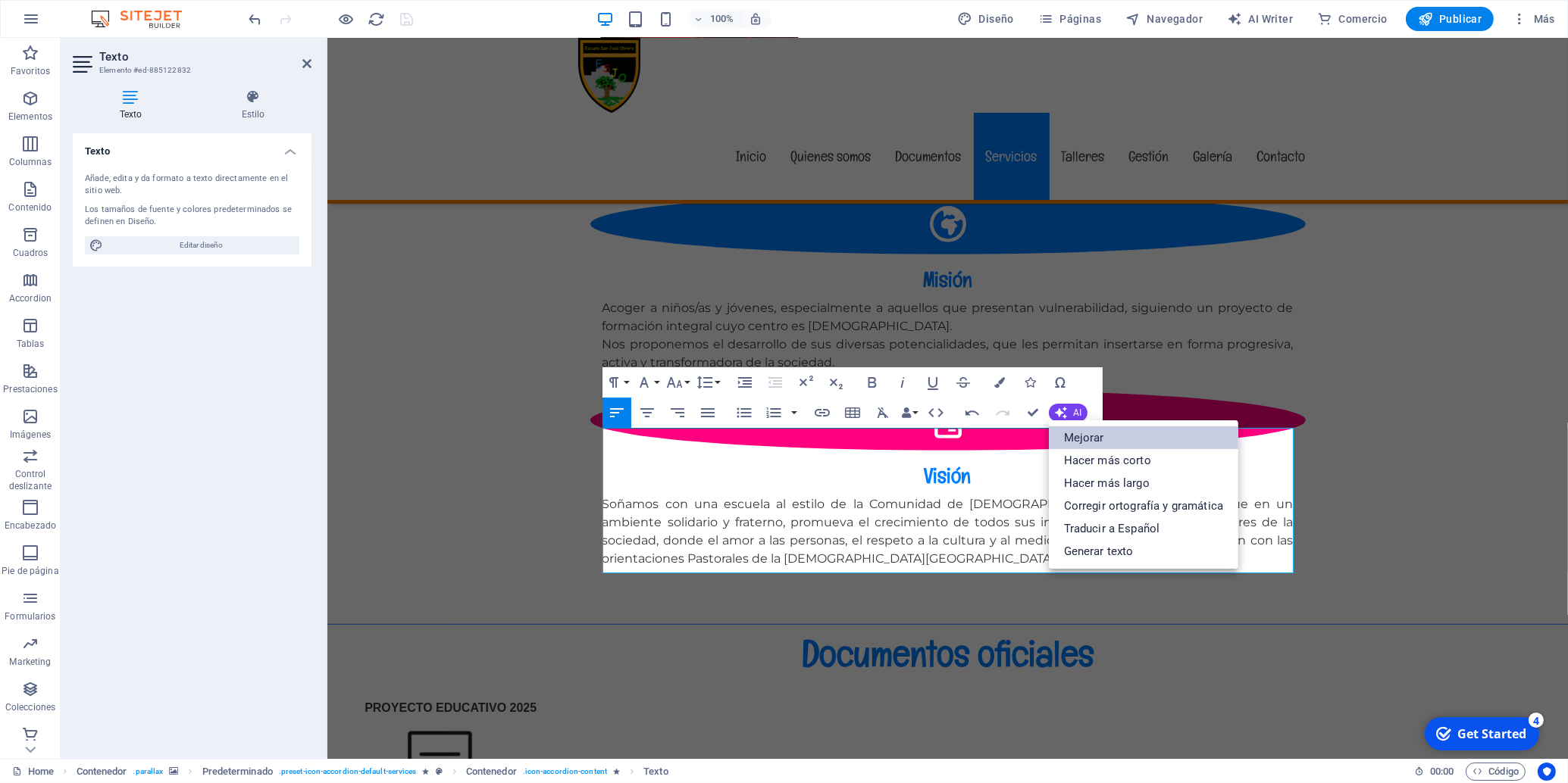
click at [1086, 438] on link "Mejorar" at bounding box center [1143, 437] width 189 height 22
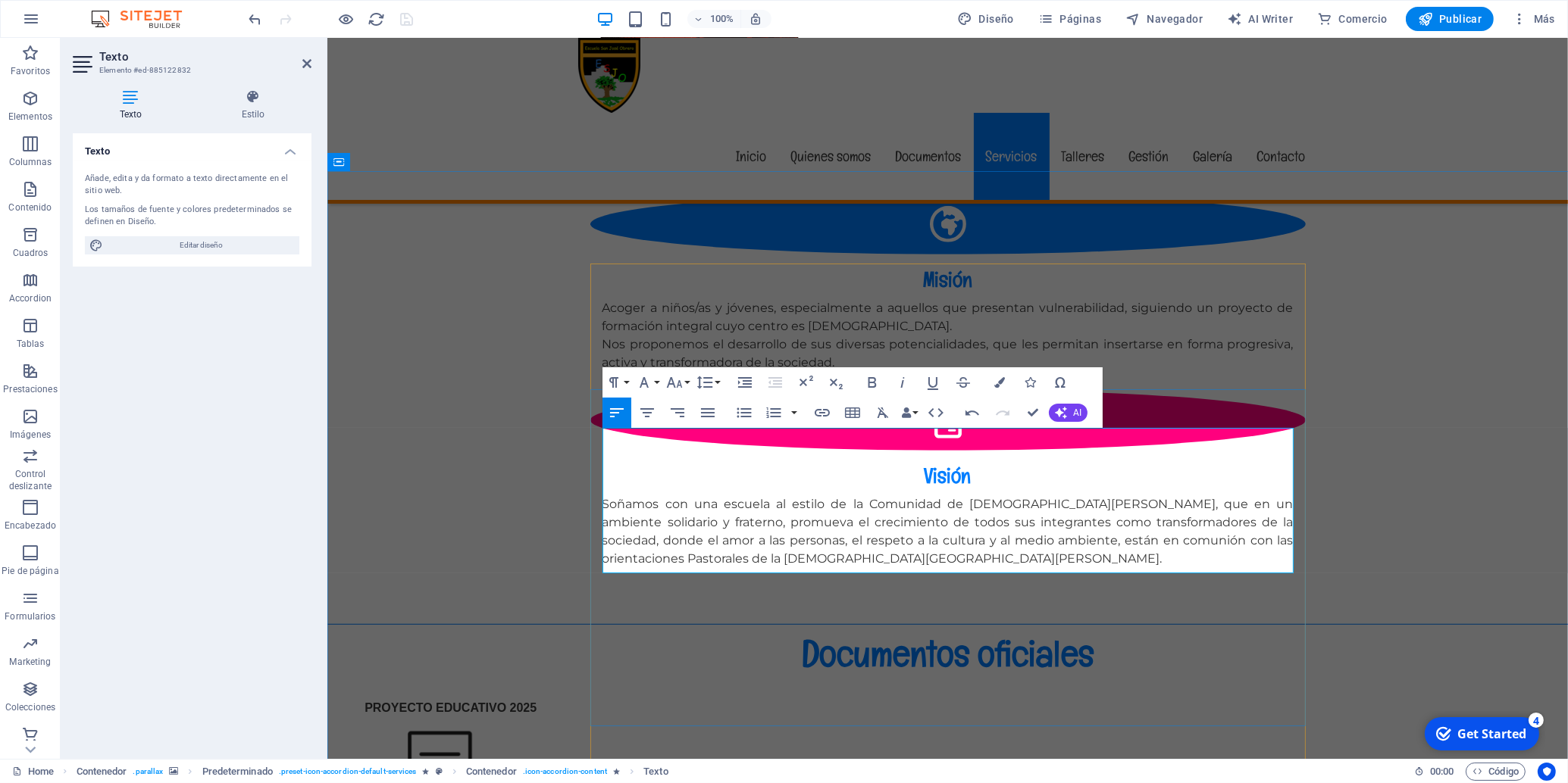
drag, startPoint x: 818, startPoint y: 565, endPoint x: 603, endPoint y: 441, distance: 248.2
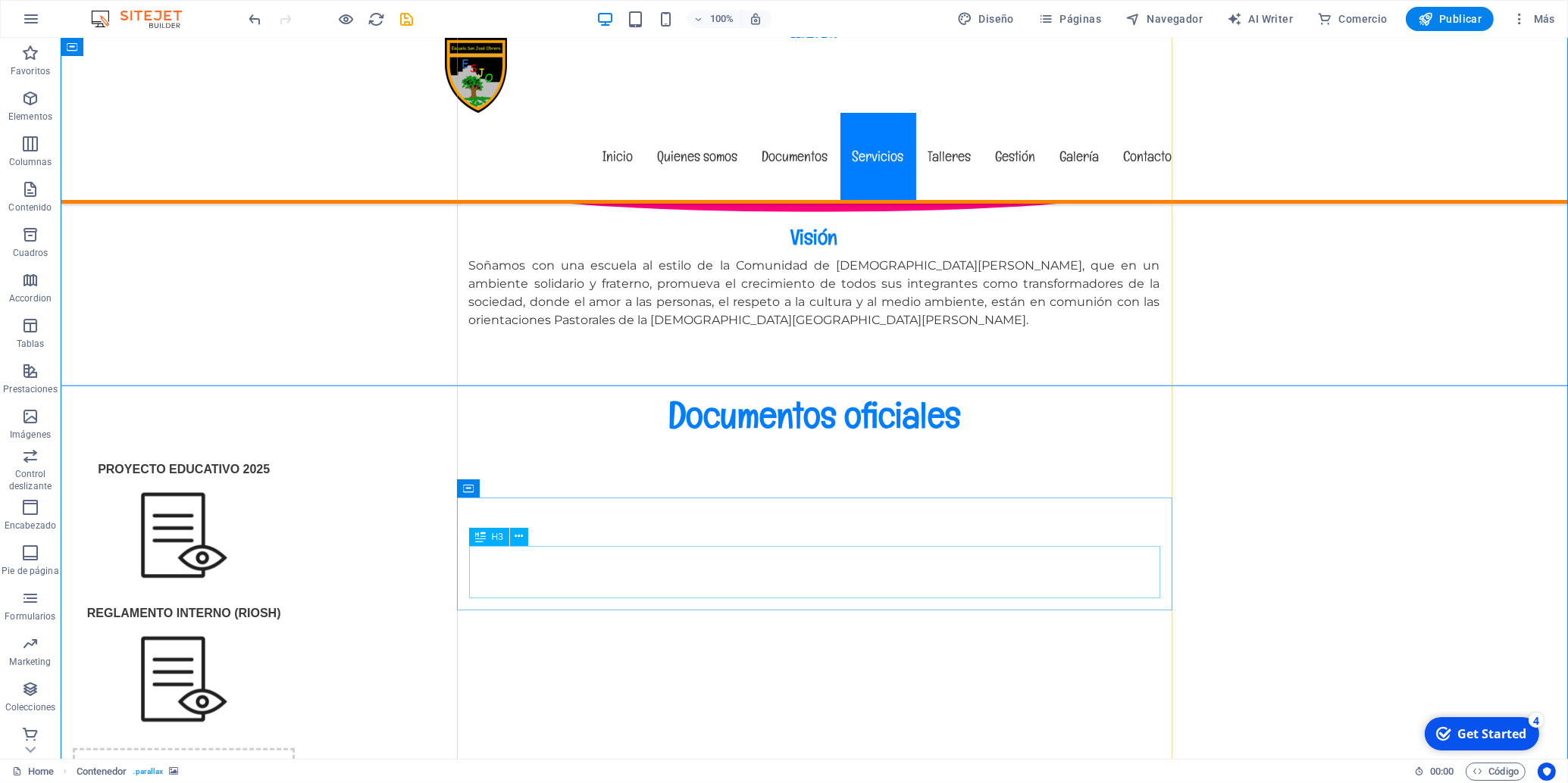
scroll to position [2014, 0]
